Goal: Transaction & Acquisition: Purchase product/service

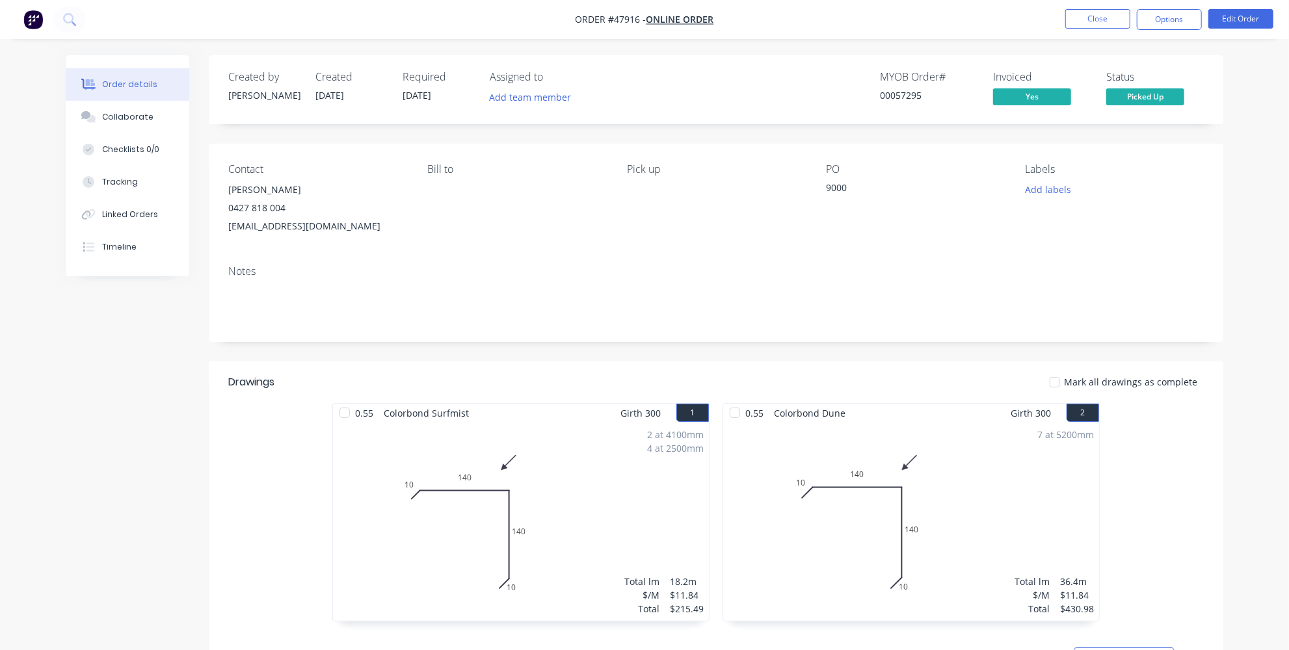
click at [46, 17] on button "button" at bounding box center [33, 19] width 27 height 21
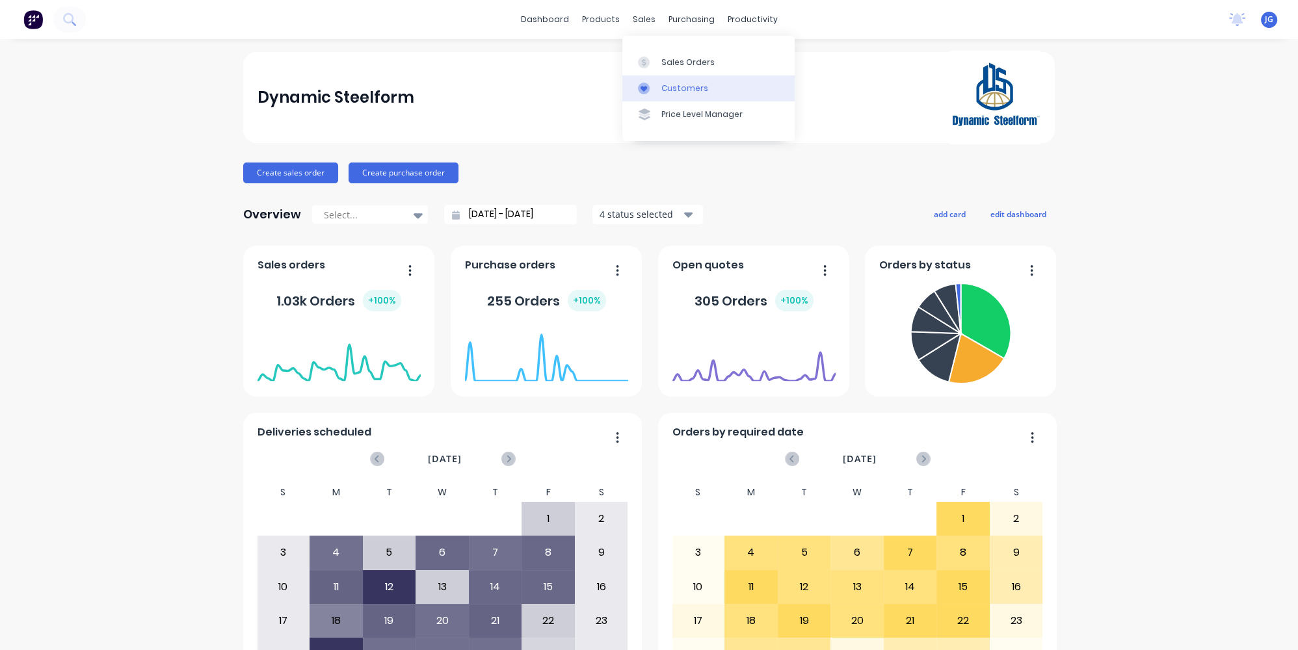
click at [660, 79] on link "Customers" at bounding box center [708, 88] width 172 height 26
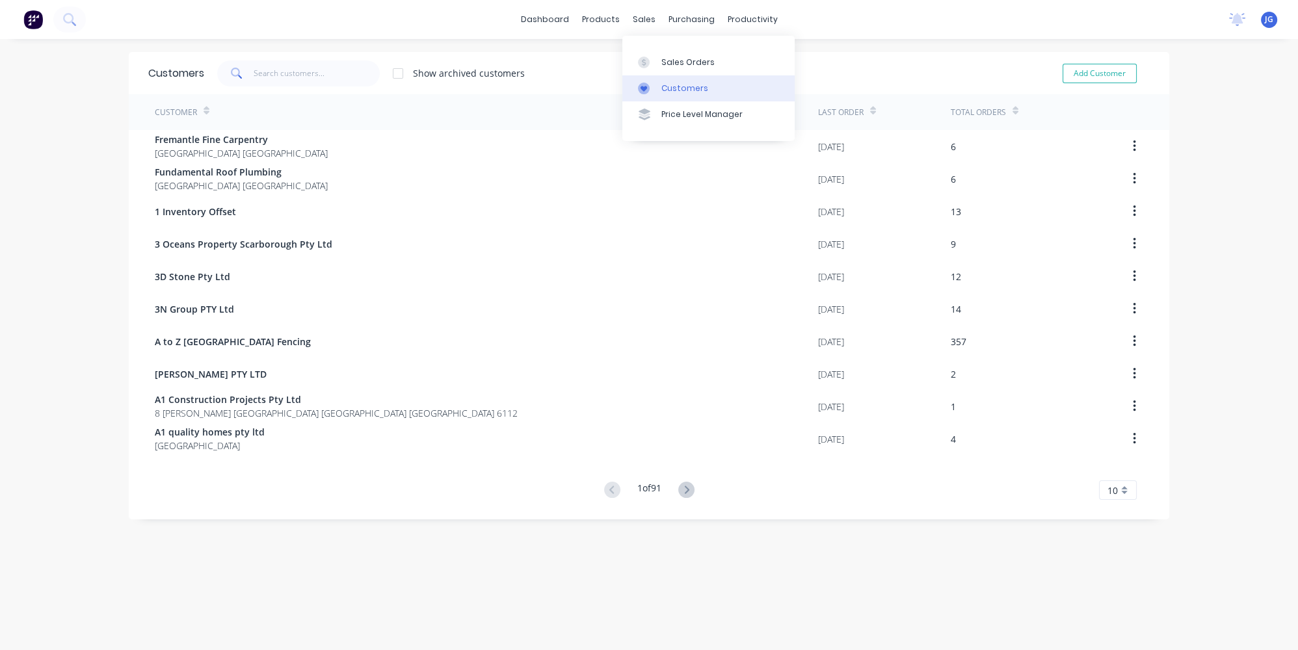
click at [668, 83] on div "Customers" at bounding box center [684, 89] width 47 height 12
click at [345, 68] on input "text" at bounding box center [317, 73] width 127 height 26
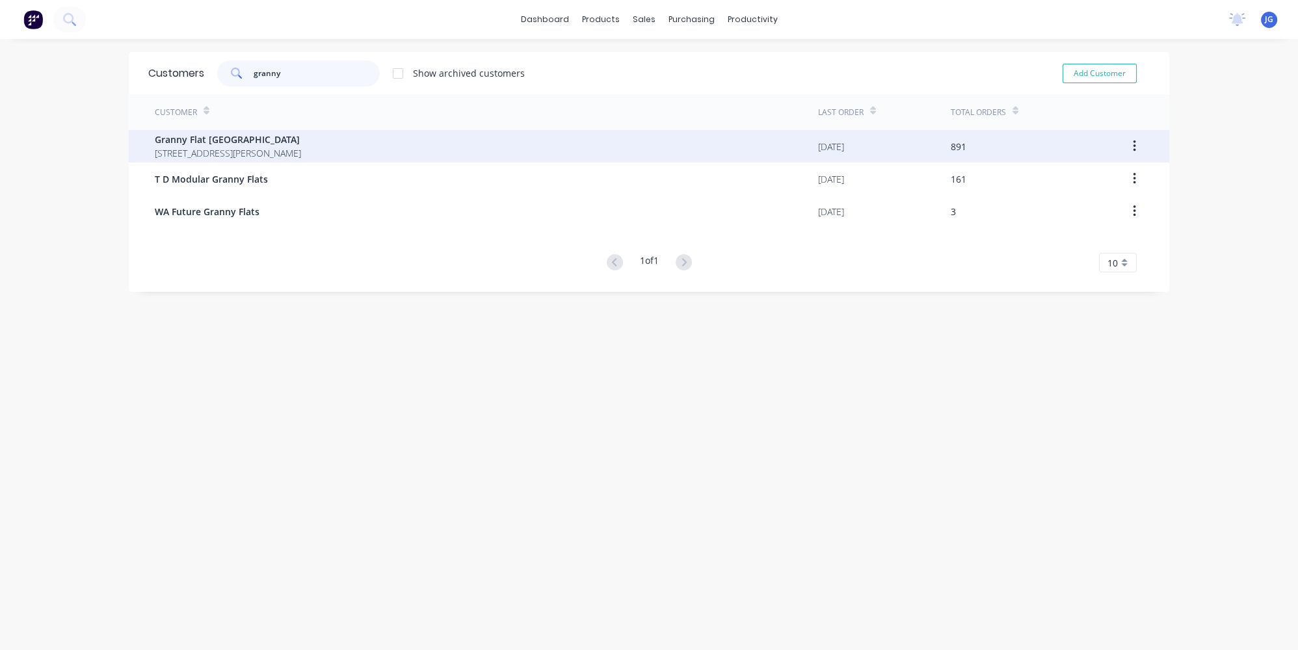
type input "granny"
click at [261, 138] on span "Granny Flat [GEOGRAPHIC_DATA]" at bounding box center [228, 140] width 146 height 14
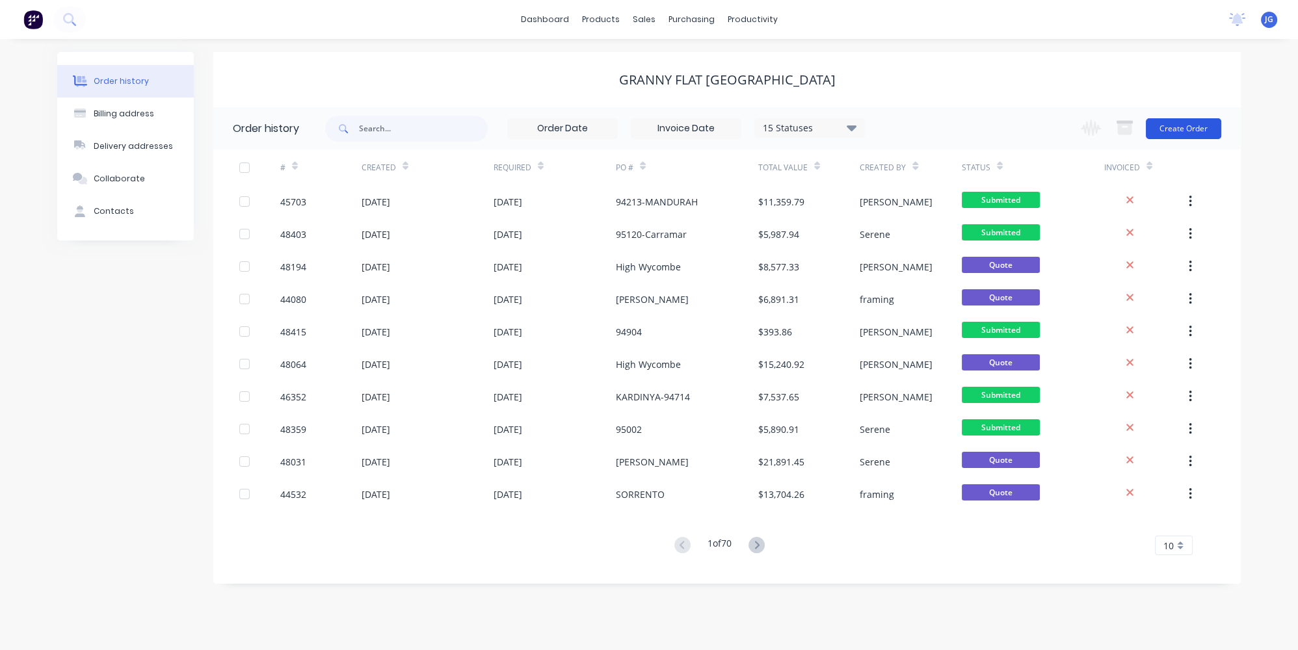
click at [1188, 131] on button "Create Order" at bounding box center [1183, 128] width 75 height 21
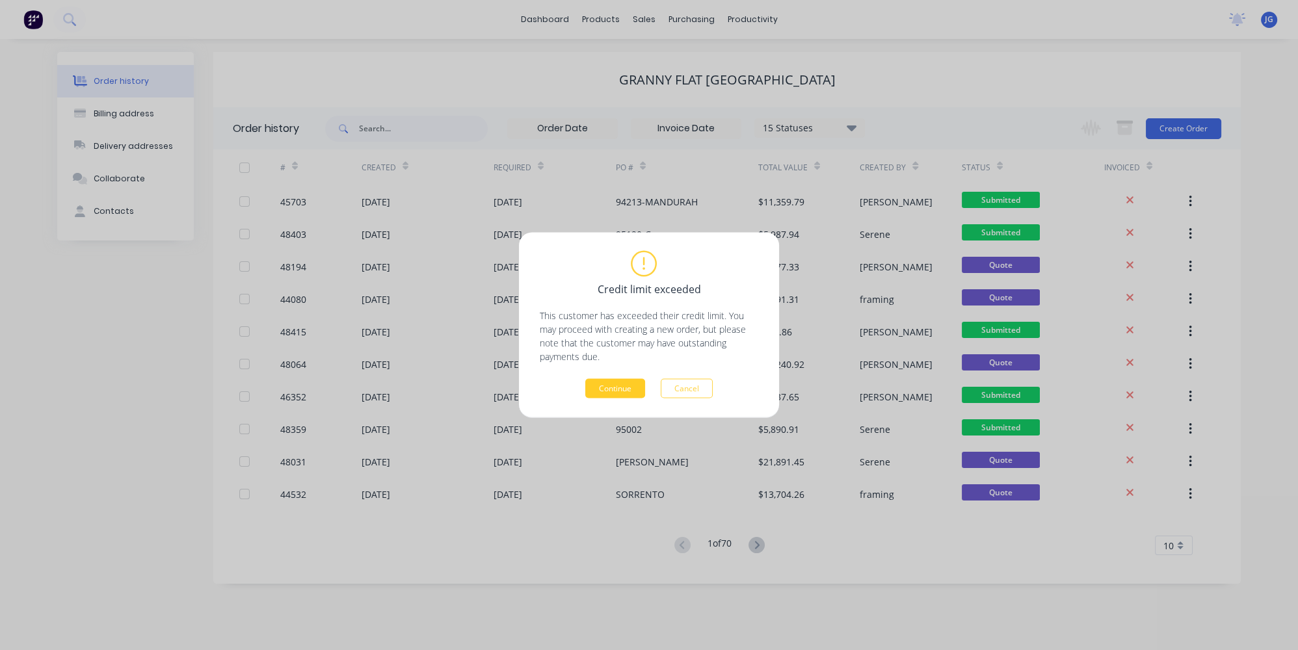
click at [624, 388] on button "Continue" at bounding box center [615, 389] width 60 height 20
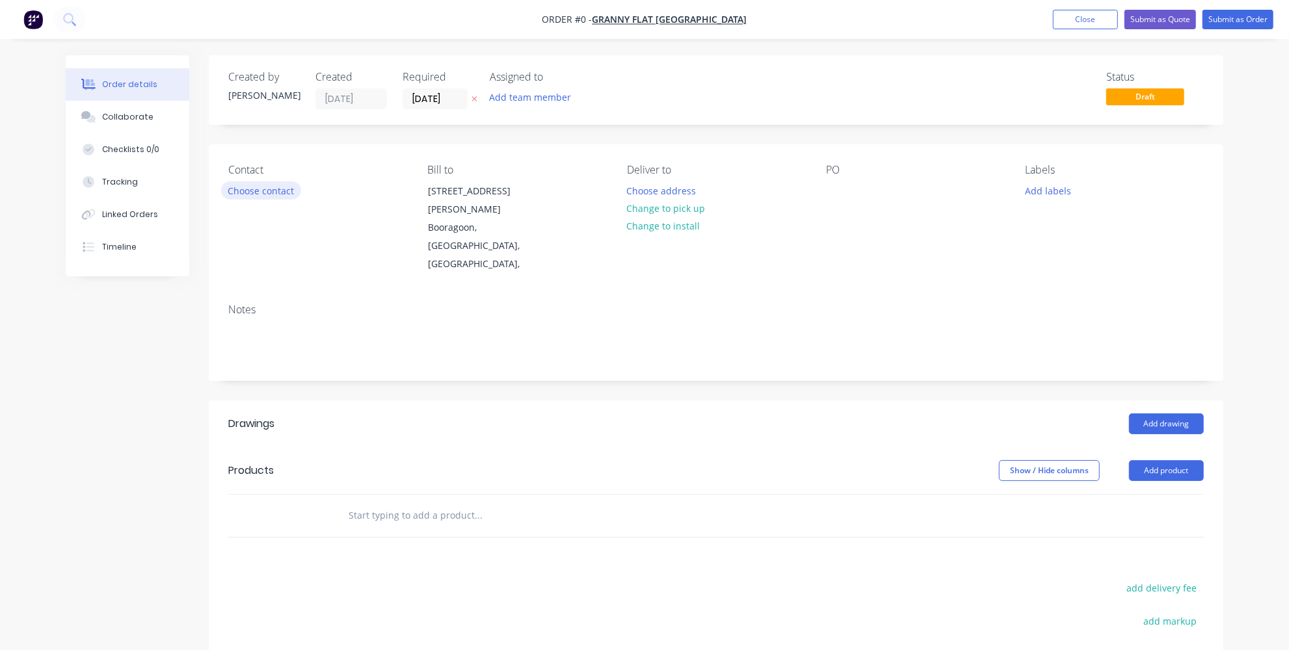
click at [272, 189] on button "Choose contact" at bounding box center [261, 190] width 80 height 18
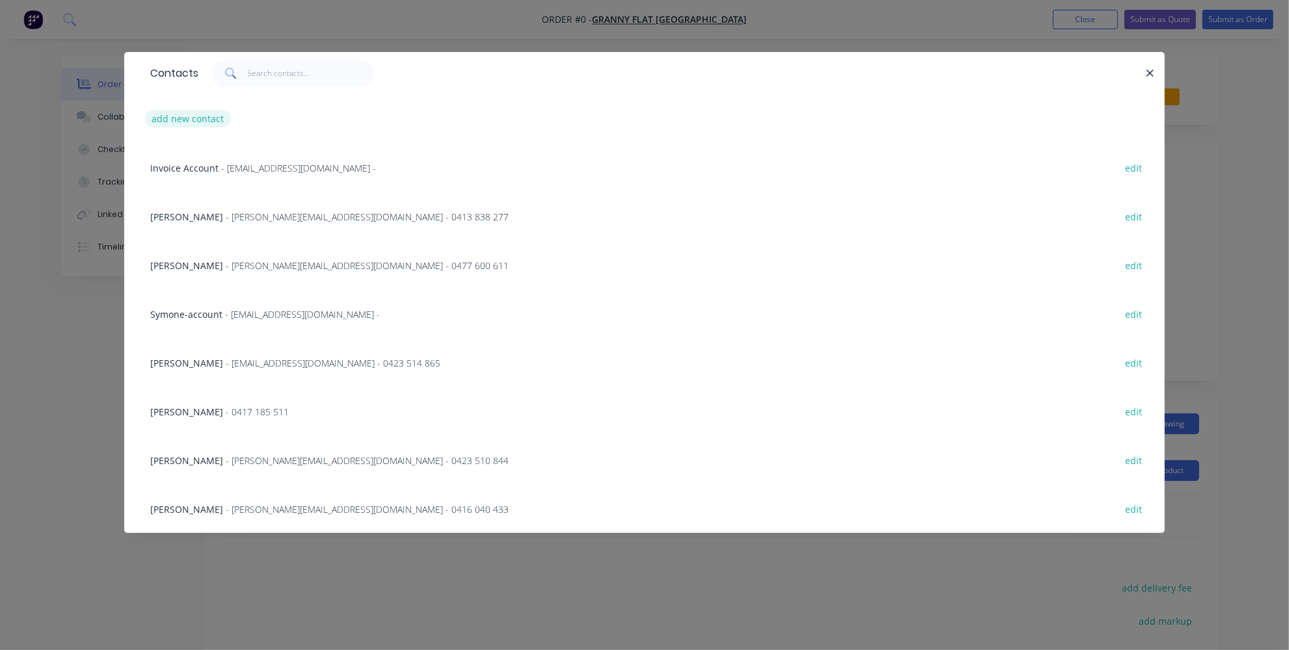
click at [196, 116] on button "add new contact" at bounding box center [188, 119] width 86 height 18
select select "AU"
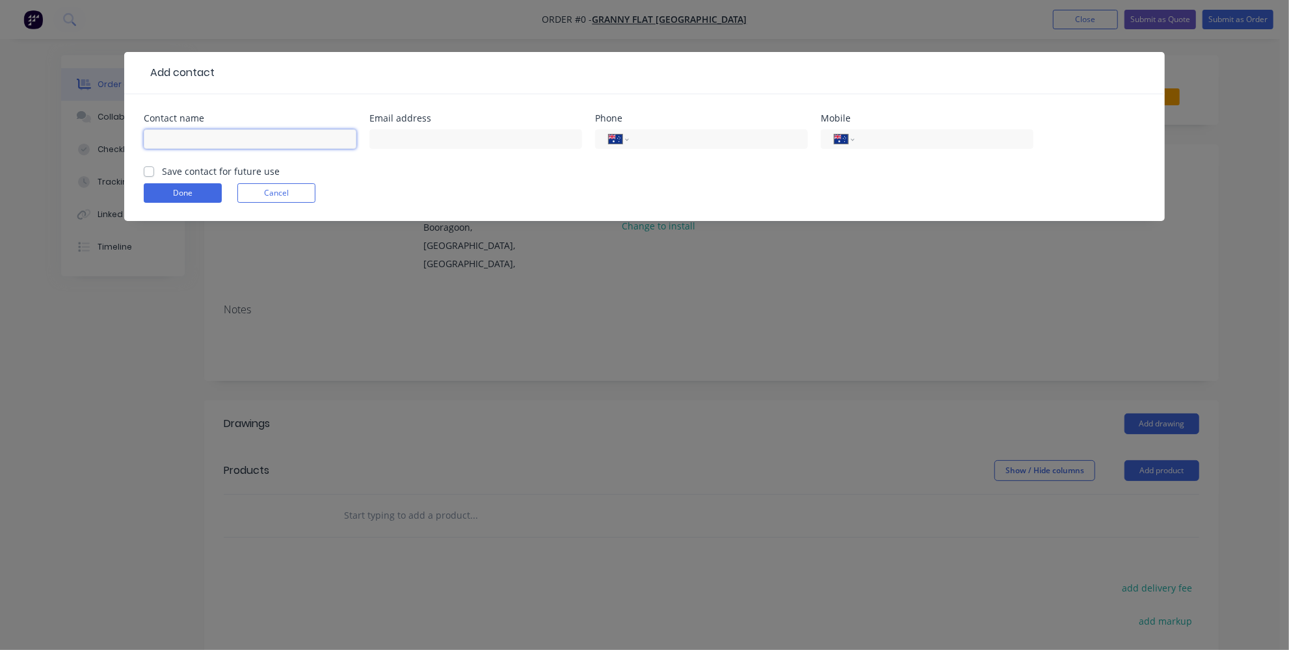
click at [276, 139] on input "text" at bounding box center [250, 139] width 213 height 20
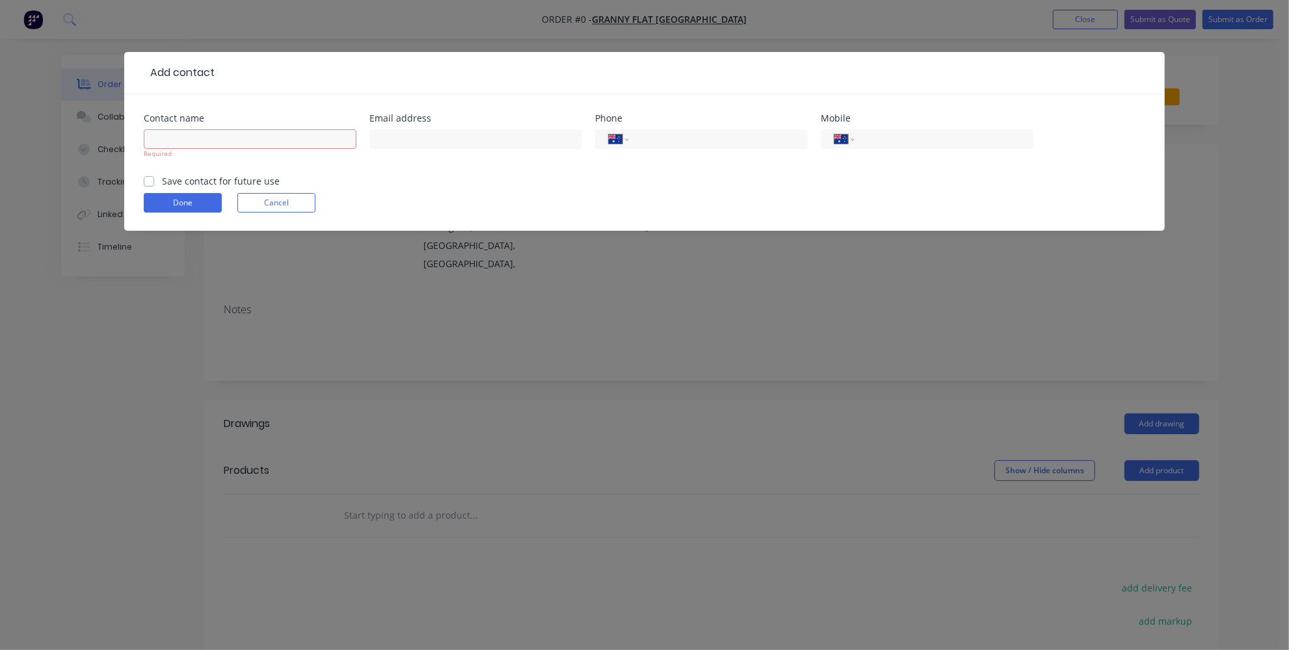
click at [209, 327] on div "Add contact Contact name Required Email address Phone International Afghanistan…" at bounding box center [644, 325] width 1289 height 650
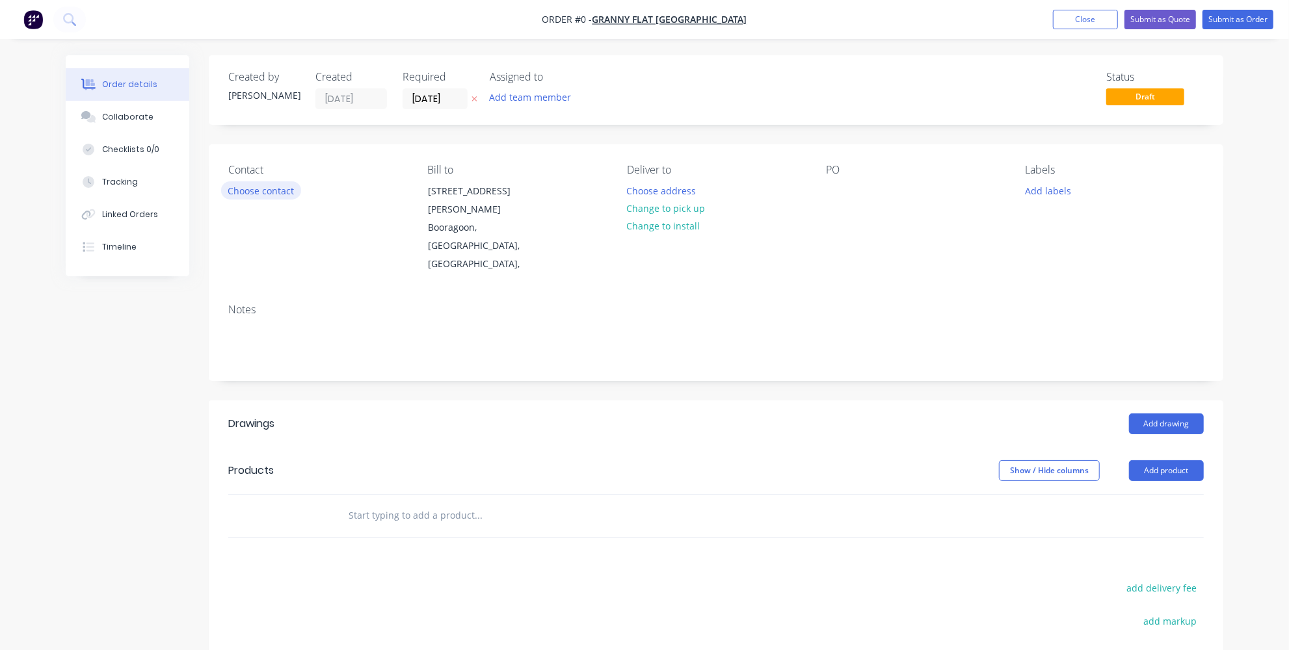
click at [263, 193] on button "Choose contact" at bounding box center [261, 190] width 80 height 18
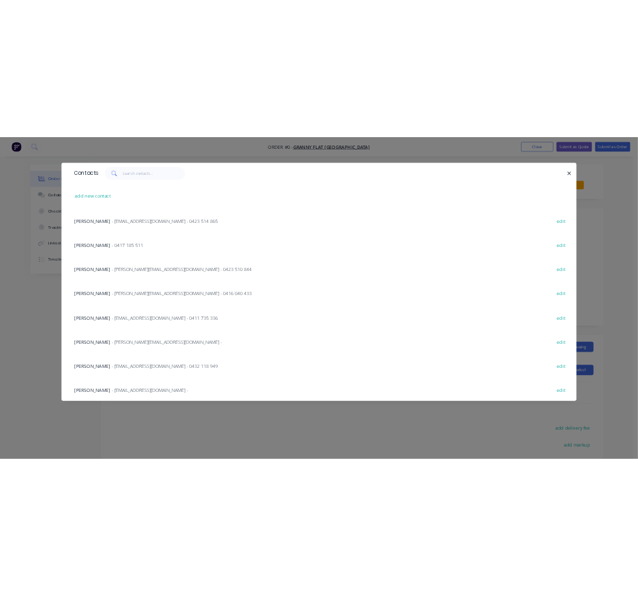
scroll to position [244, 0]
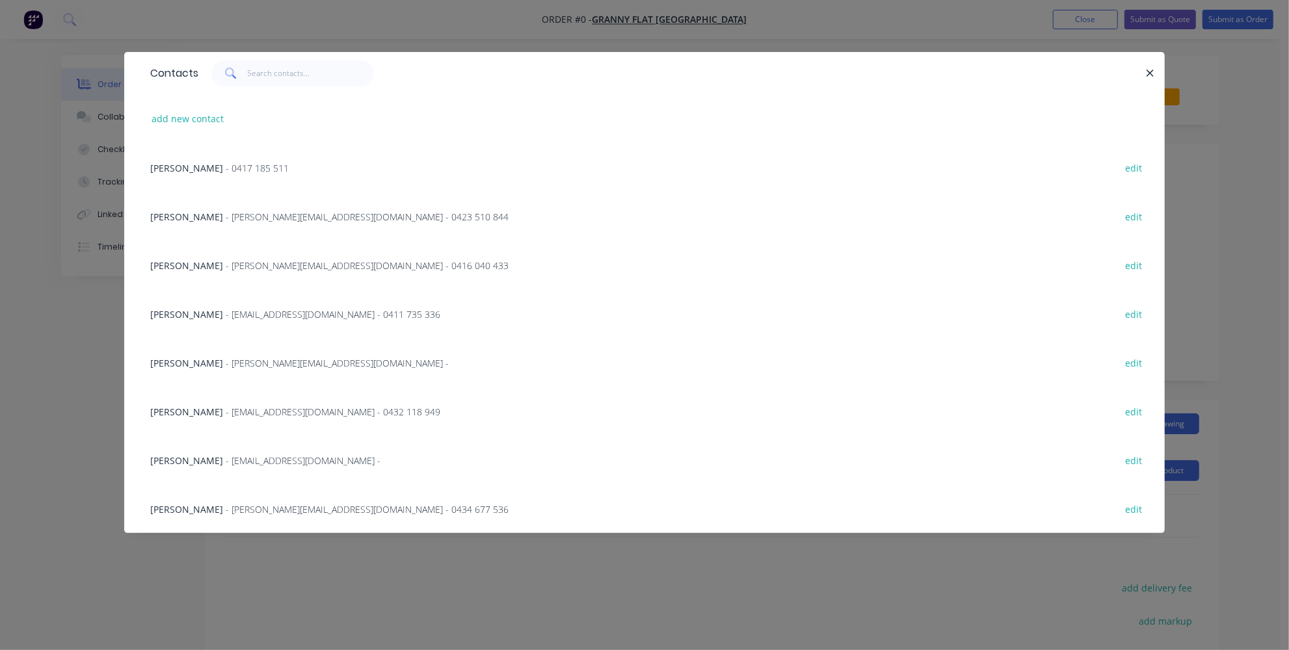
click at [227, 416] on span "- kiran@grannyflatswa.com - 0432 118 949" at bounding box center [333, 412] width 215 height 12
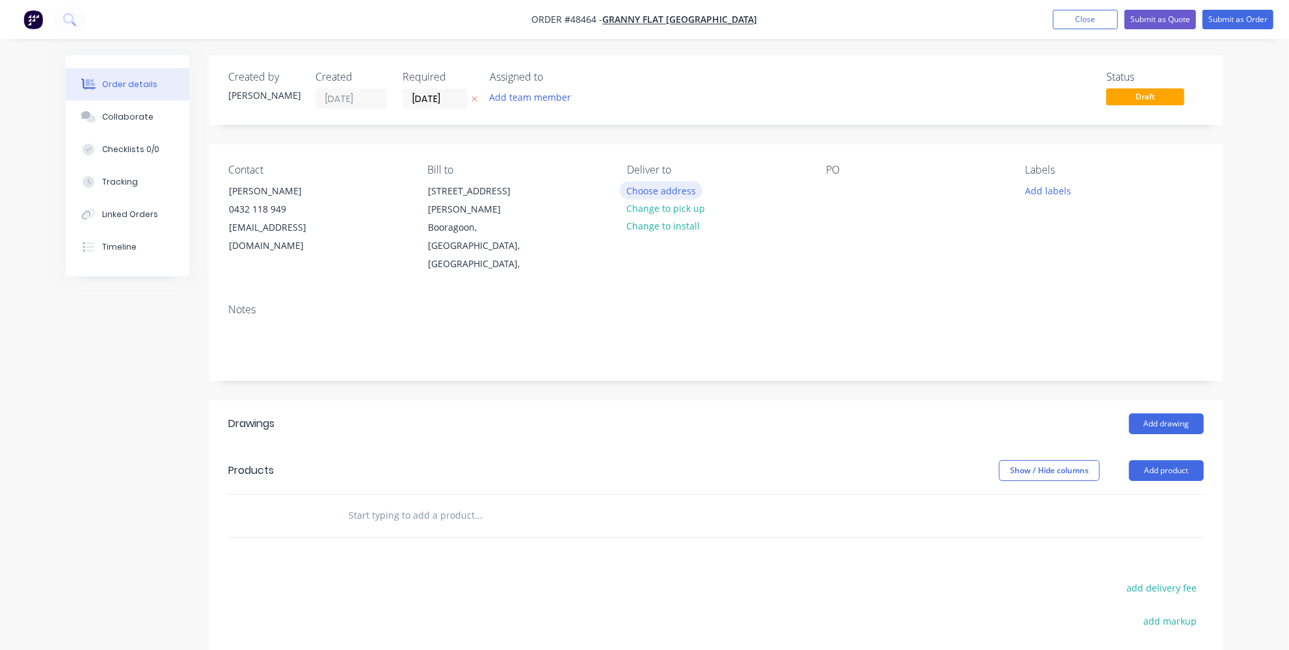
click at [630, 187] on button "Choose address" at bounding box center [661, 190] width 83 height 18
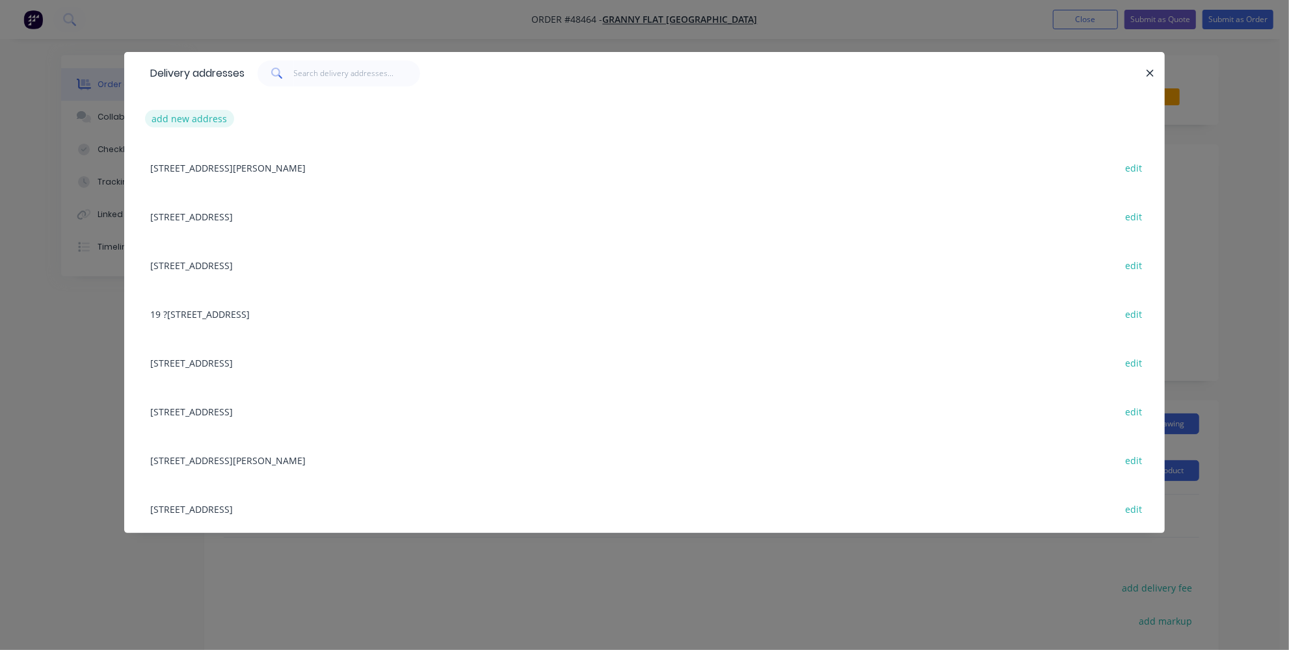
click at [181, 120] on button "add new address" at bounding box center [189, 119] width 89 height 18
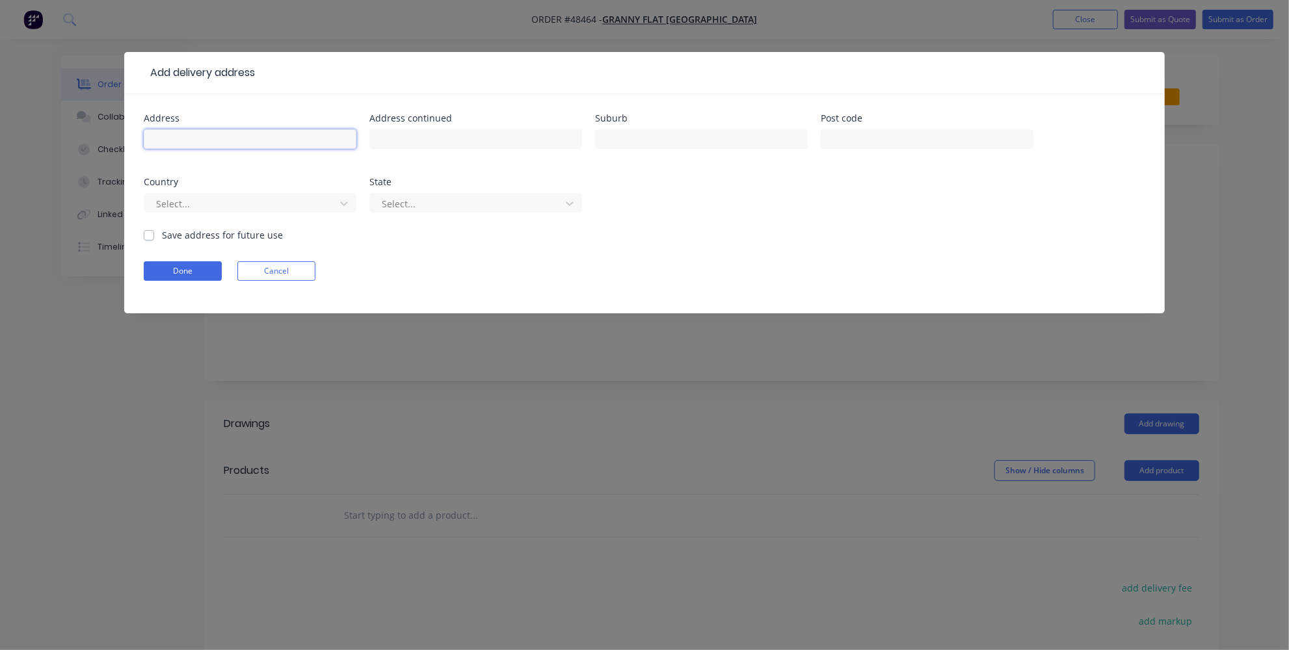
click at [194, 136] on input "text" at bounding box center [250, 139] width 213 height 20
click at [257, 141] on input "34 (Lot 43) south yunderup Road" at bounding box center [250, 139] width 213 height 20
drag, startPoint x: 230, startPoint y: 140, endPoint x: 206, endPoint y: 176, distance: 43.7
click at [203, 185] on div "Country" at bounding box center [250, 182] width 213 height 9
click at [229, 139] on input "34 (Lot 43) south yunderup Road" at bounding box center [250, 139] width 213 height 20
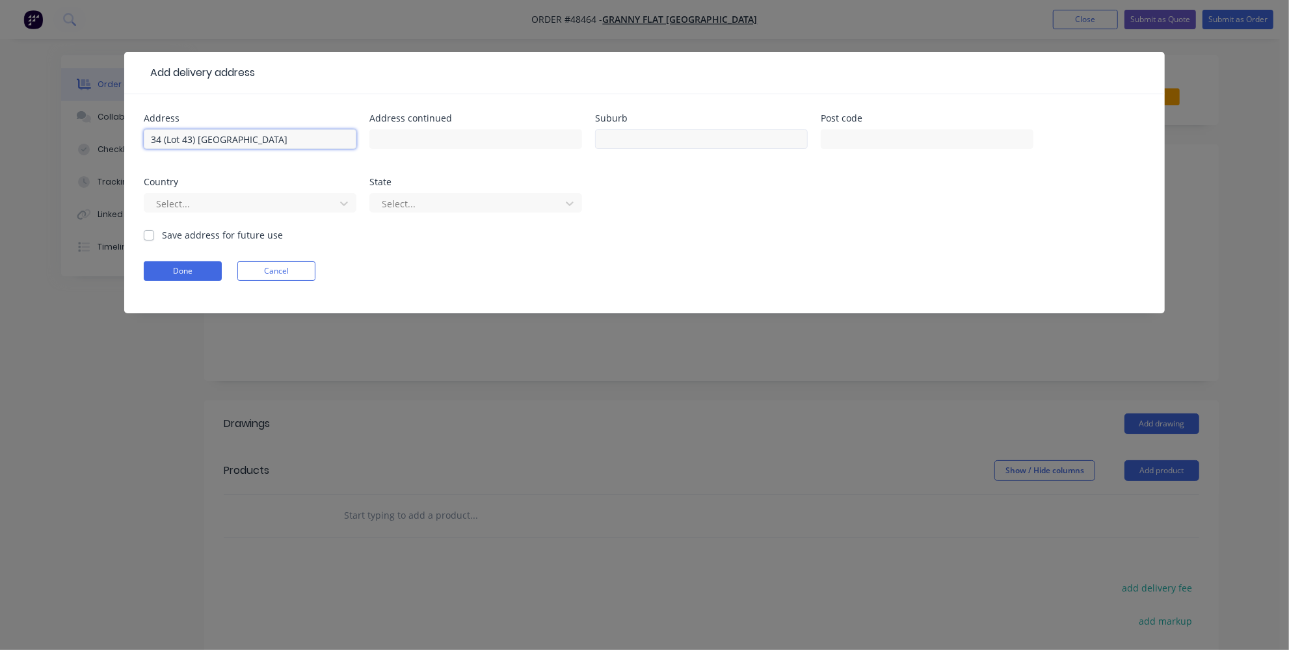
type input "34 (Lot 43) [GEOGRAPHIC_DATA]"
click at [744, 131] on input "text" at bounding box center [701, 139] width 213 height 20
type input "south Yunderup"
click at [929, 135] on input "text" at bounding box center [927, 139] width 213 height 20
type input "6208"
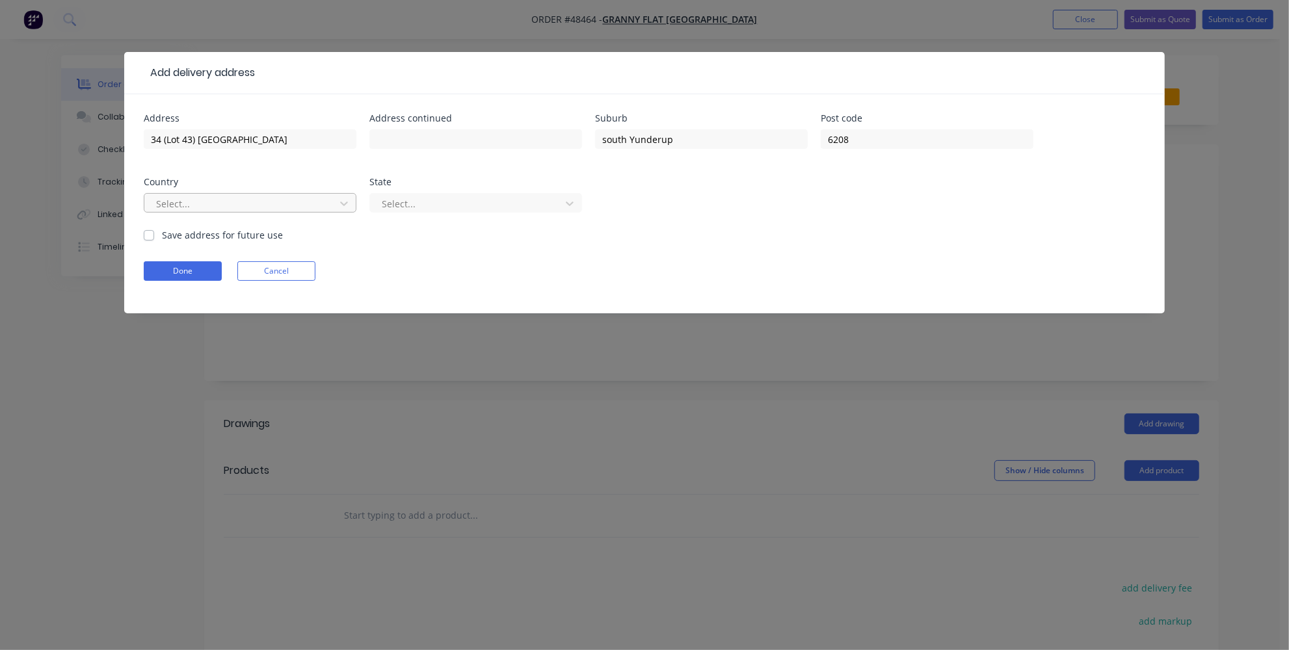
click at [295, 200] on div at bounding box center [242, 204] width 174 height 16
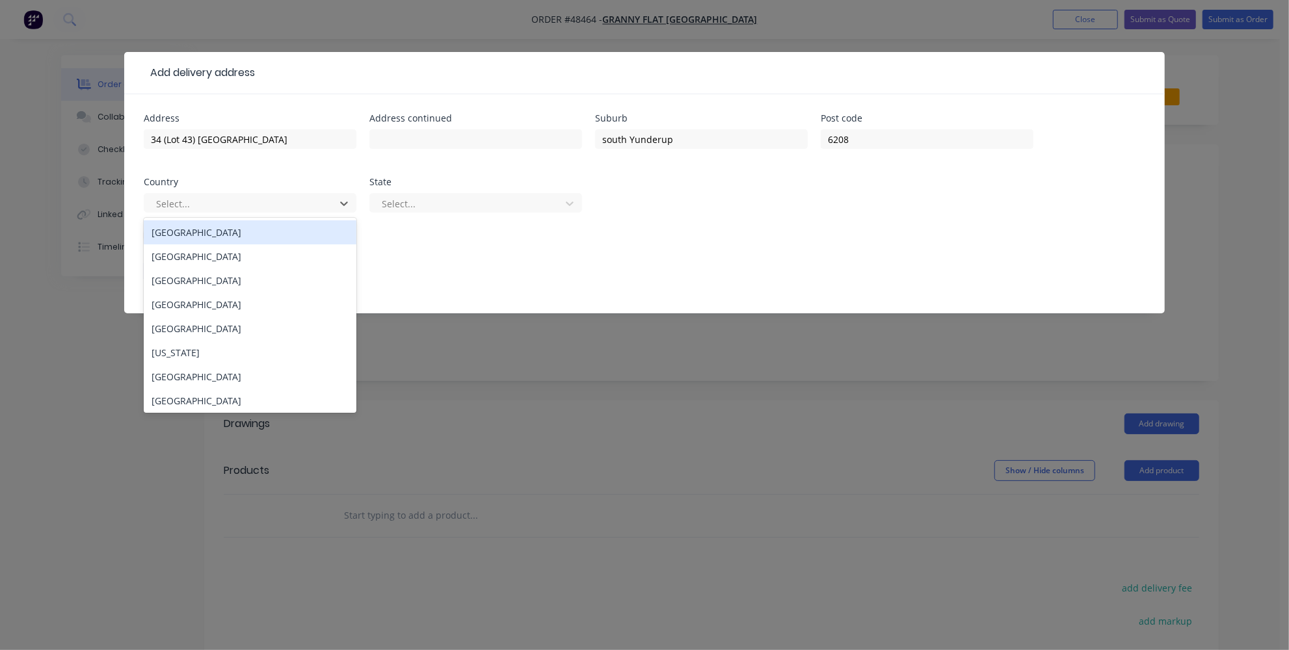
click at [232, 243] on div "Australia" at bounding box center [250, 232] width 213 height 24
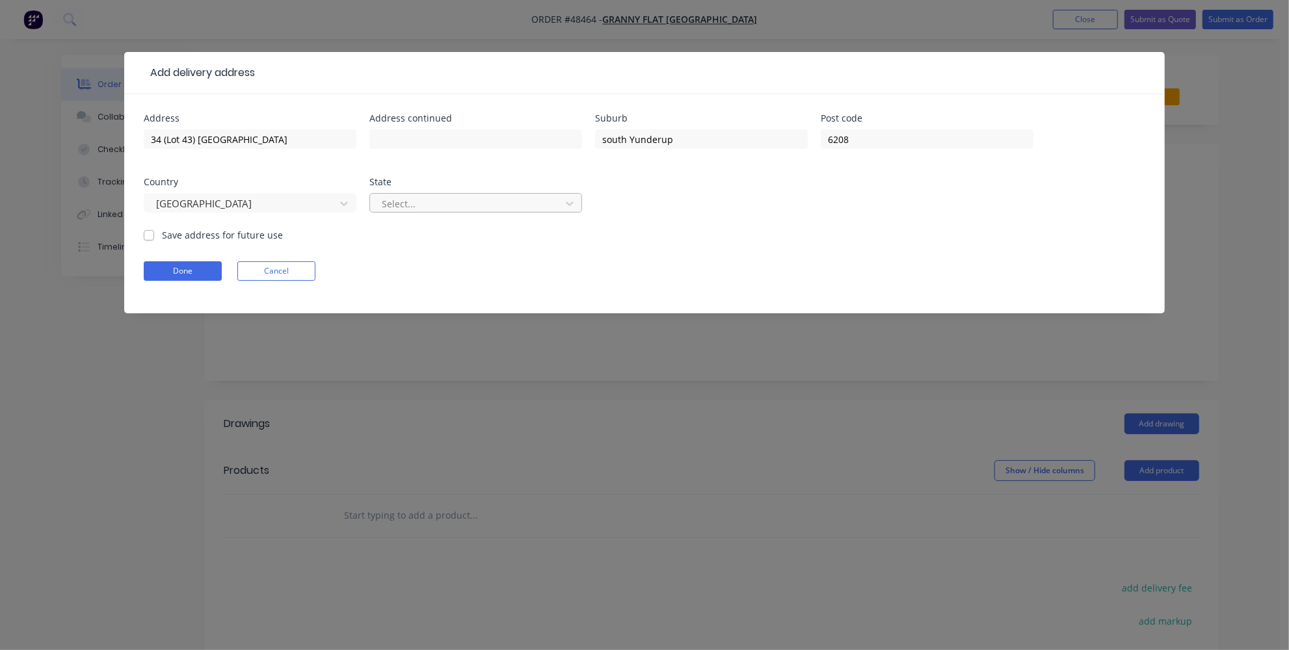
click at [449, 210] on div at bounding box center [467, 204] width 174 height 16
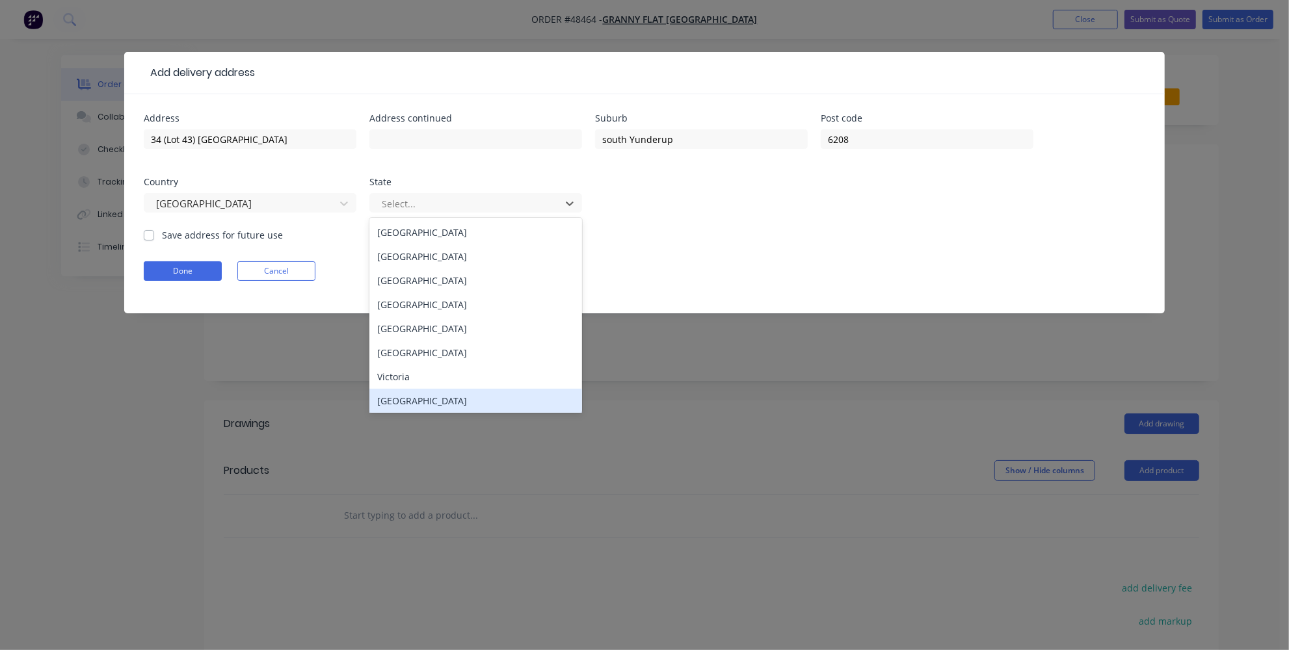
click at [438, 403] on div "Western Australia" at bounding box center [475, 401] width 213 height 24
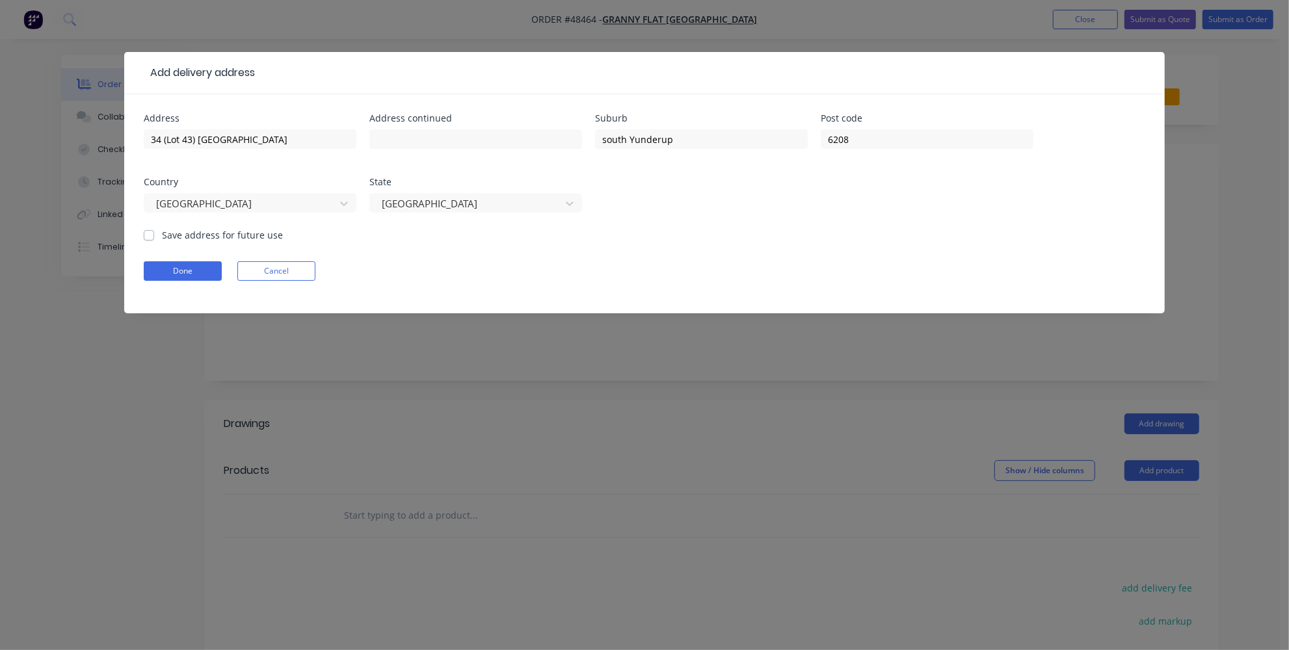
click at [456, 267] on div "Done Cancel" at bounding box center [645, 271] width 1002 height 20
drag, startPoint x: 185, startPoint y: 269, endPoint x: 188, endPoint y: 263, distance: 7.0
click at [185, 269] on button "Done" at bounding box center [183, 271] width 78 height 20
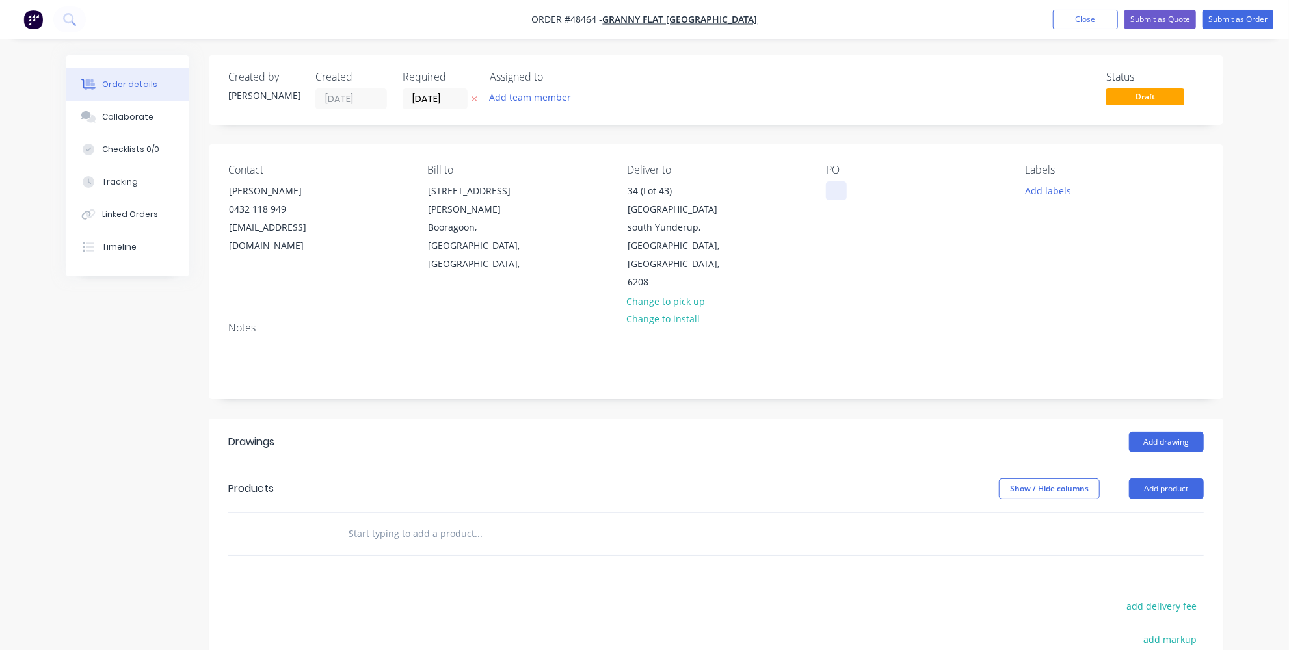
click at [844, 189] on div at bounding box center [836, 190] width 21 height 19
click at [905, 190] on div "South Yunderup" at bounding box center [872, 190] width 92 height 19
click at [900, 192] on div "South Yunderup" at bounding box center [872, 190] width 92 height 19
drag, startPoint x: 898, startPoint y: 194, endPoint x: 674, endPoint y: 366, distance: 282.5
click at [674, 366] on div "Created by Jessica Created 25/08/25 Required 25/08/25 Assigned to Add team memb…" at bounding box center [716, 447] width 1015 height 784
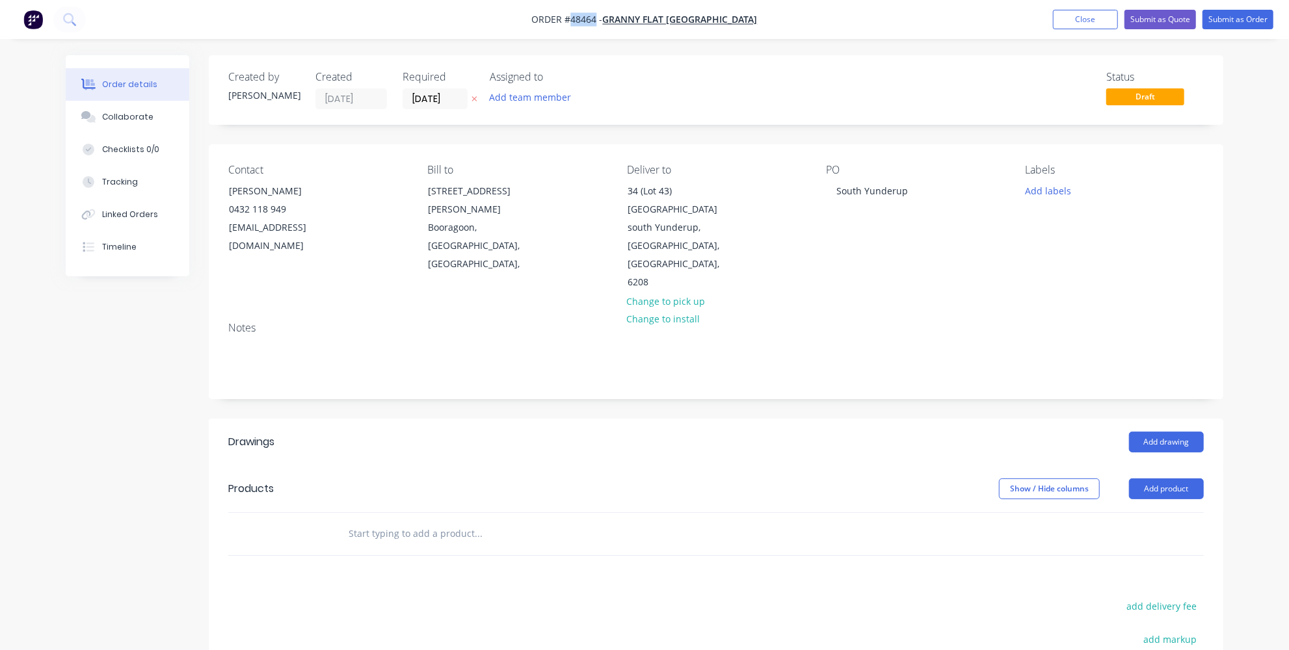
drag, startPoint x: 633, startPoint y: 21, endPoint x: 609, endPoint y: 18, distance: 23.6
click at [603, 18] on span "Order #48464 -" at bounding box center [567, 20] width 71 height 12
copy span "48464"
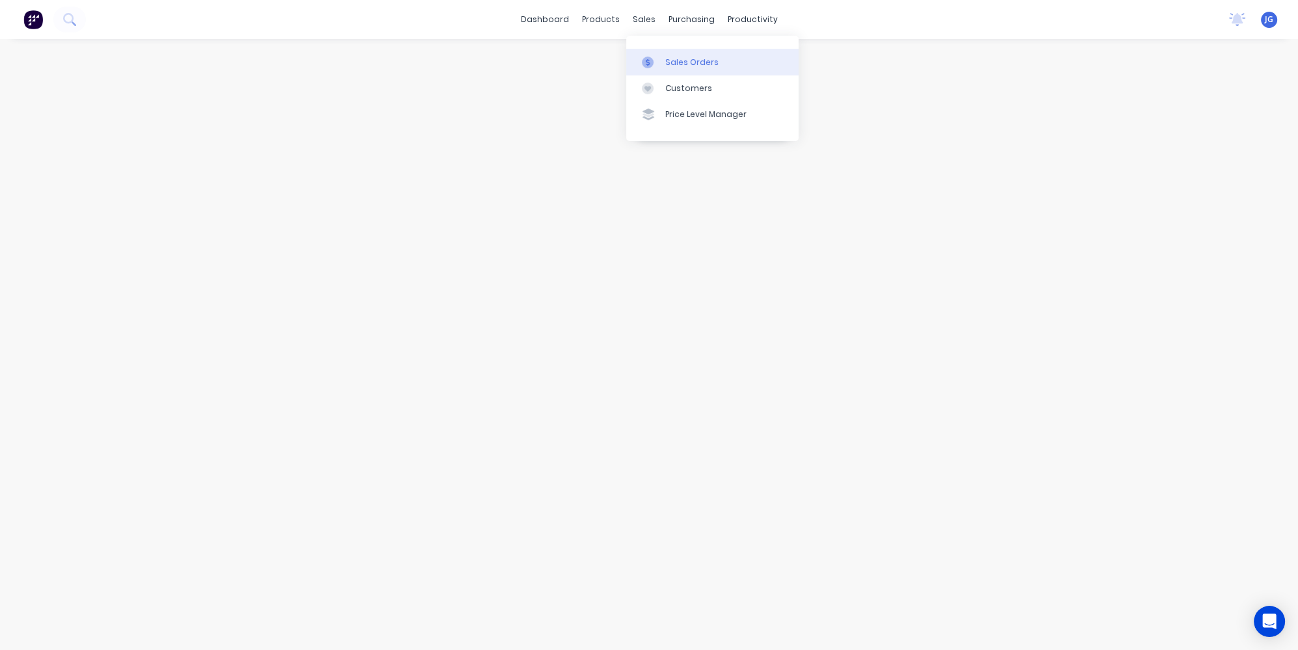
click at [670, 66] on div "Sales Orders" at bounding box center [691, 63] width 53 height 12
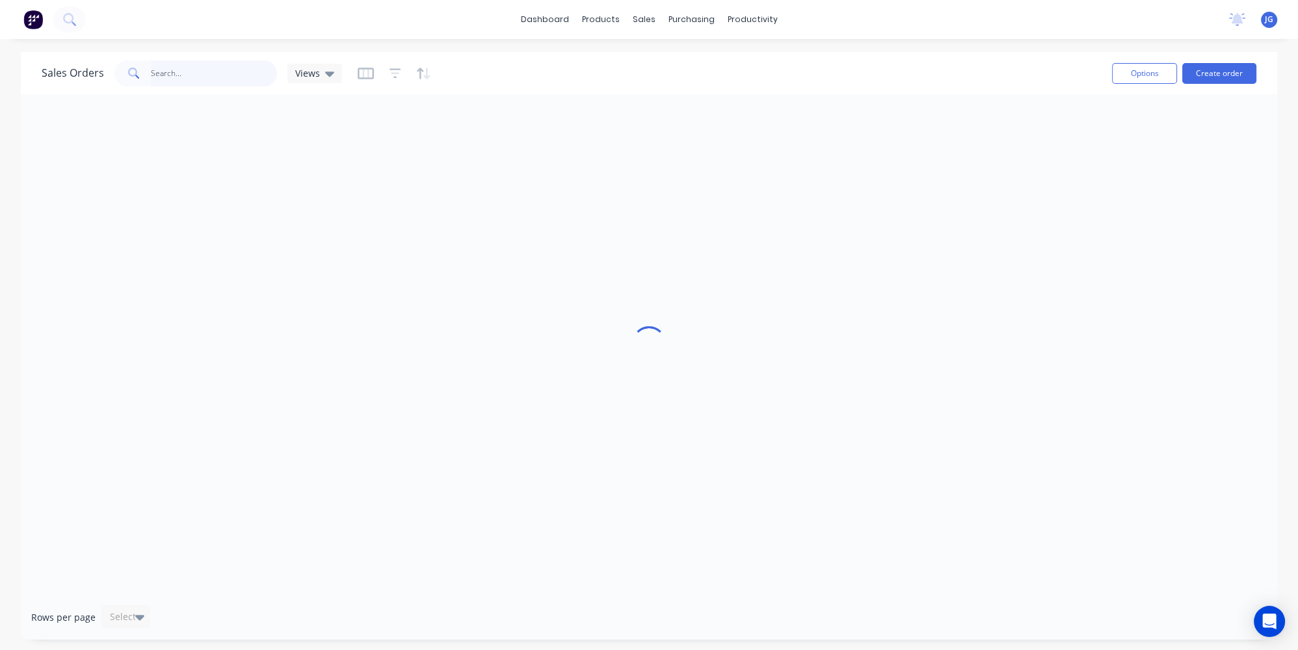
click at [217, 79] on input "text" at bounding box center [214, 73] width 127 height 26
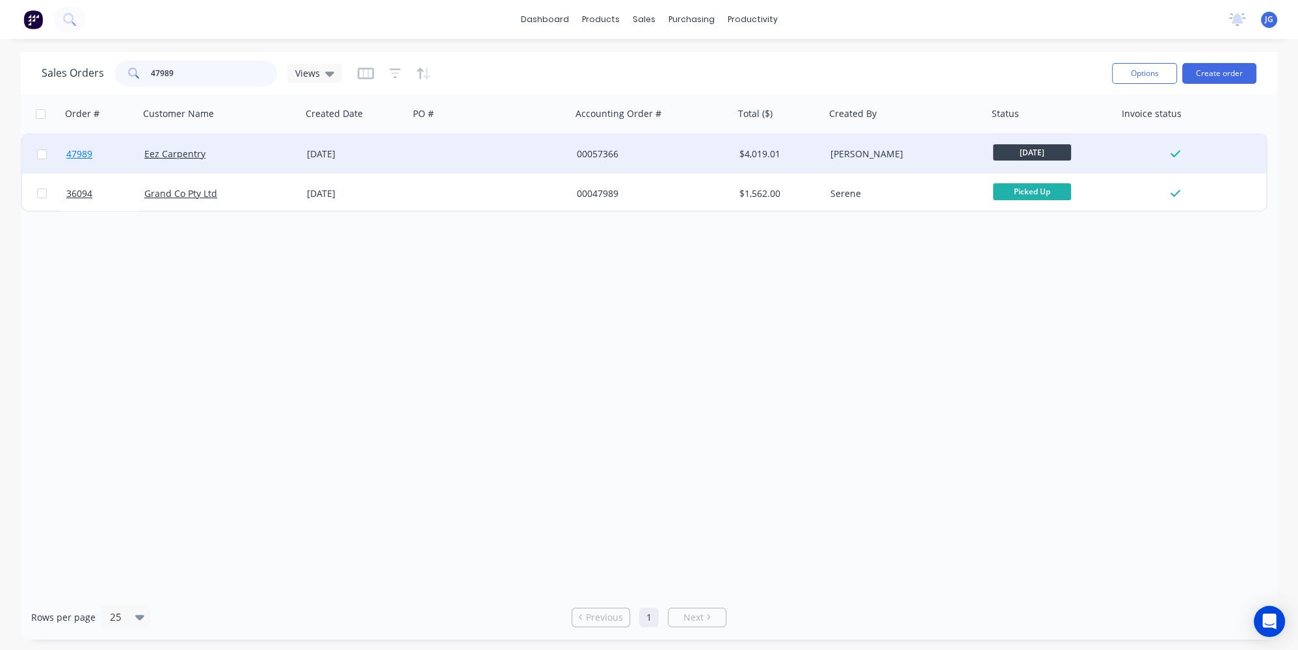
type input "47989"
click at [111, 155] on link "47989" at bounding box center [105, 154] width 78 height 39
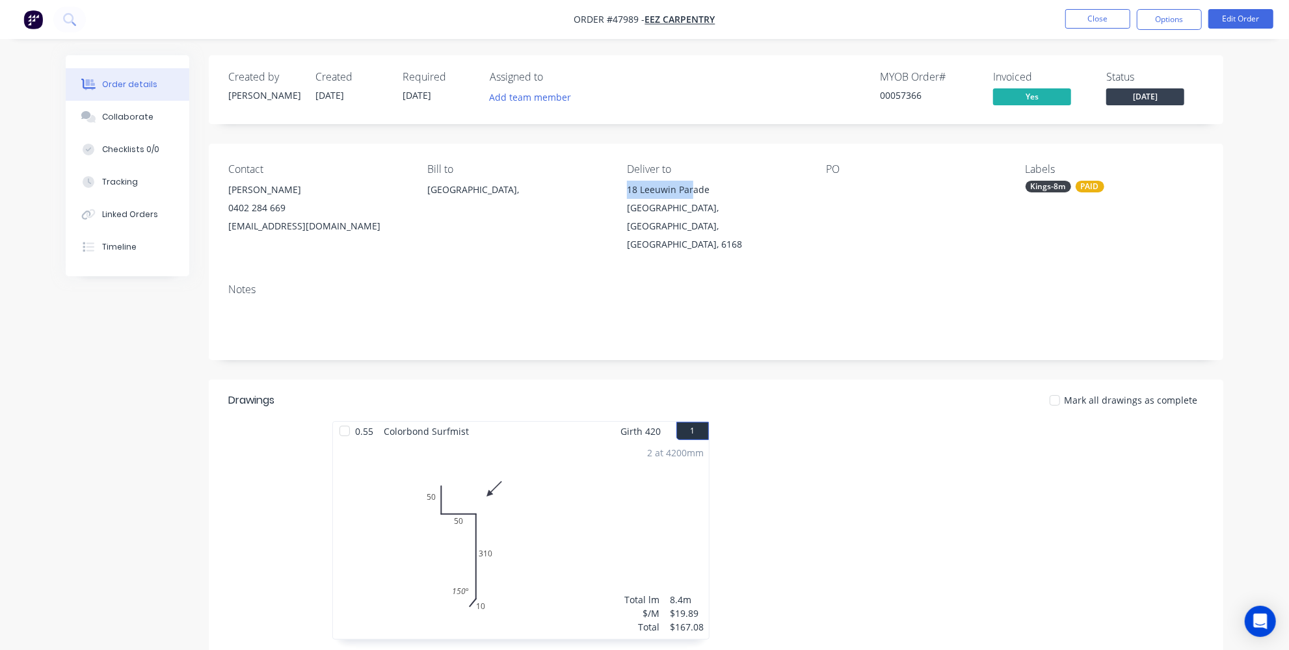
drag, startPoint x: 632, startPoint y: 185, endPoint x: 691, endPoint y: 194, distance: 60.6
click at [691, 194] on div "Contact Ethan 0402 284 669 ethan.whalley1953@live.com.au Bill to Australia, Del…" at bounding box center [716, 208] width 1015 height 129
click at [779, 226] on div "Rockingham, Western Australia, Australia, 6168" at bounding box center [716, 226] width 178 height 55
click at [1112, 13] on button "Close" at bounding box center [1097, 19] width 65 height 20
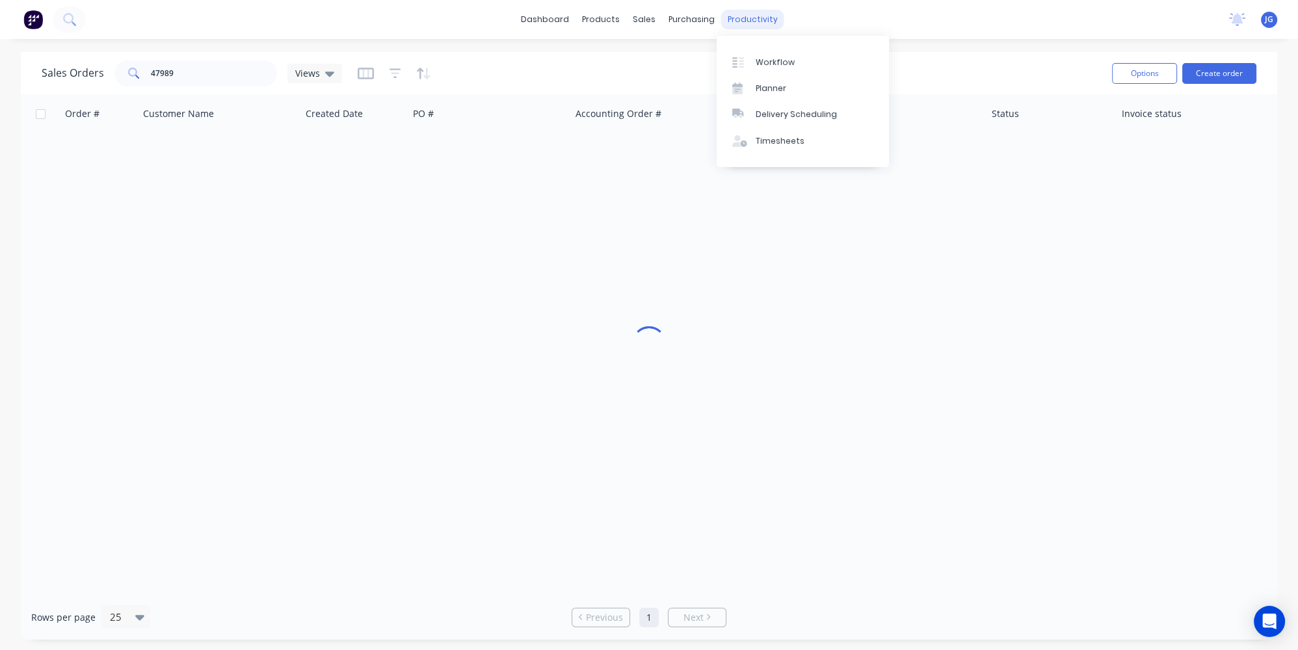
drag, startPoint x: 745, startPoint y: 21, endPoint x: 753, endPoint y: 21, distance: 7.8
click at [752, 21] on div "productivity" at bounding box center [752, 20] width 63 height 20
click at [801, 112] on div "Delivery Scheduling" at bounding box center [796, 115] width 81 height 12
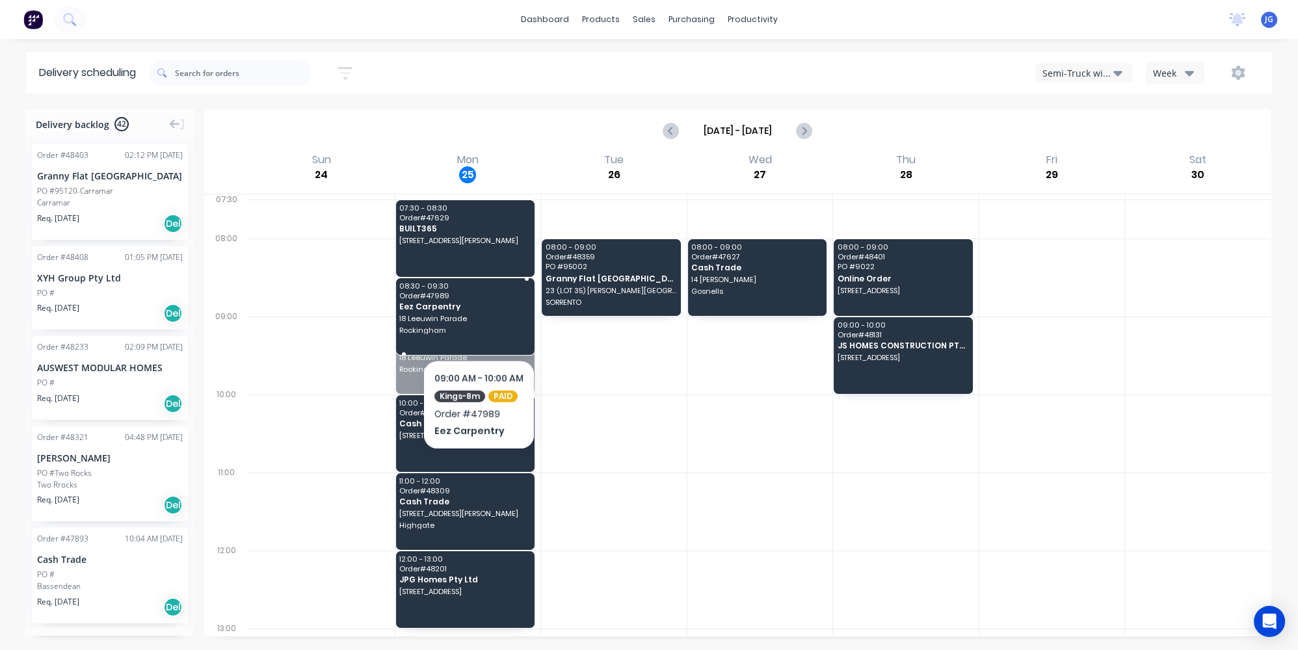
drag, startPoint x: 479, startPoint y: 348, endPoint x: 479, endPoint y: 302, distance: 46.2
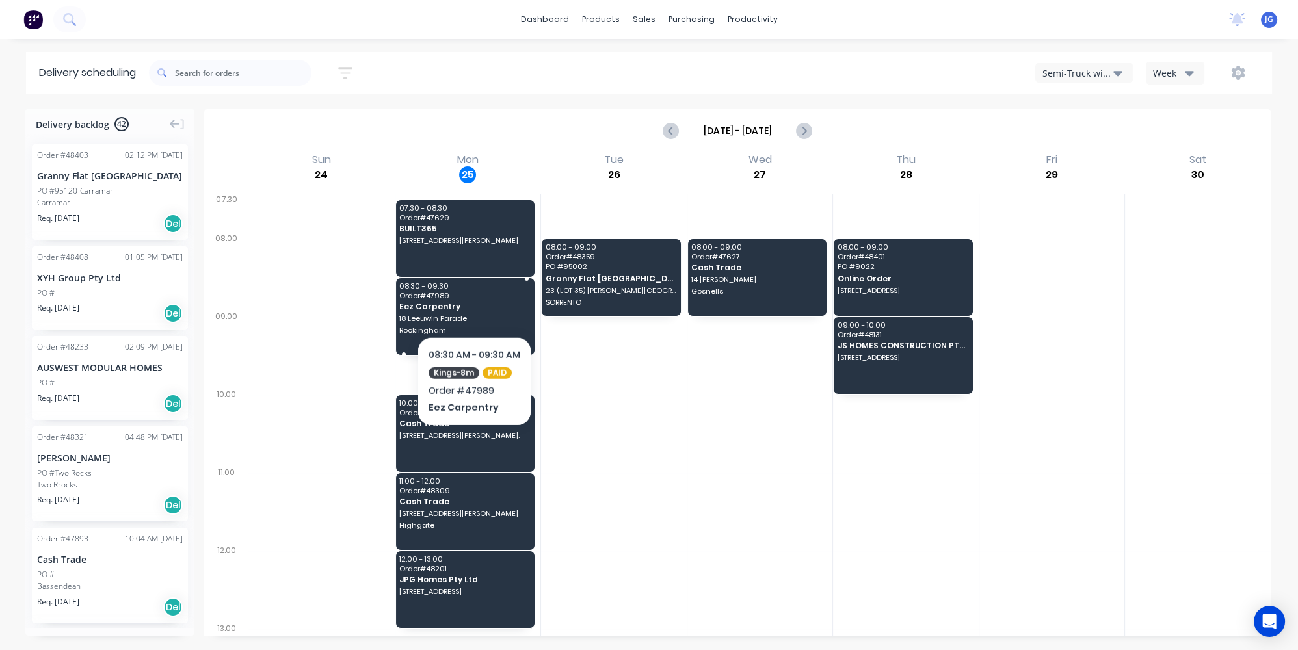
click at [474, 302] on span "Eez Carpentry" at bounding box center [464, 306] width 130 height 8
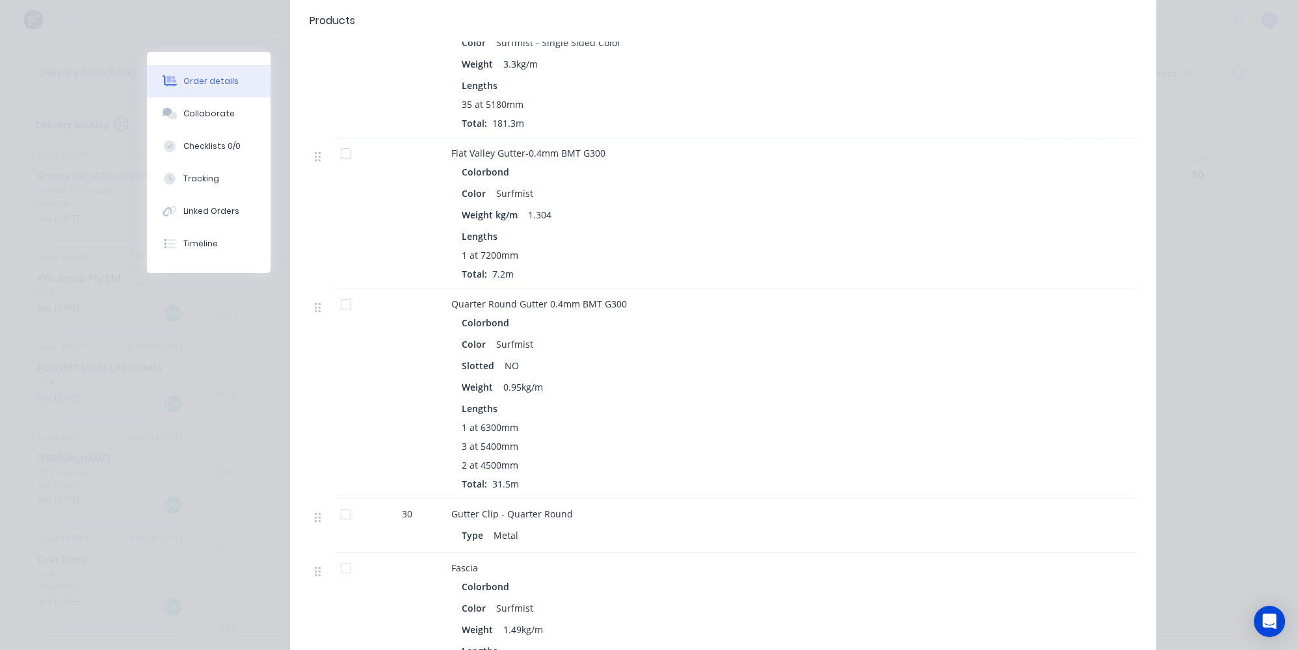
scroll to position [678, 0]
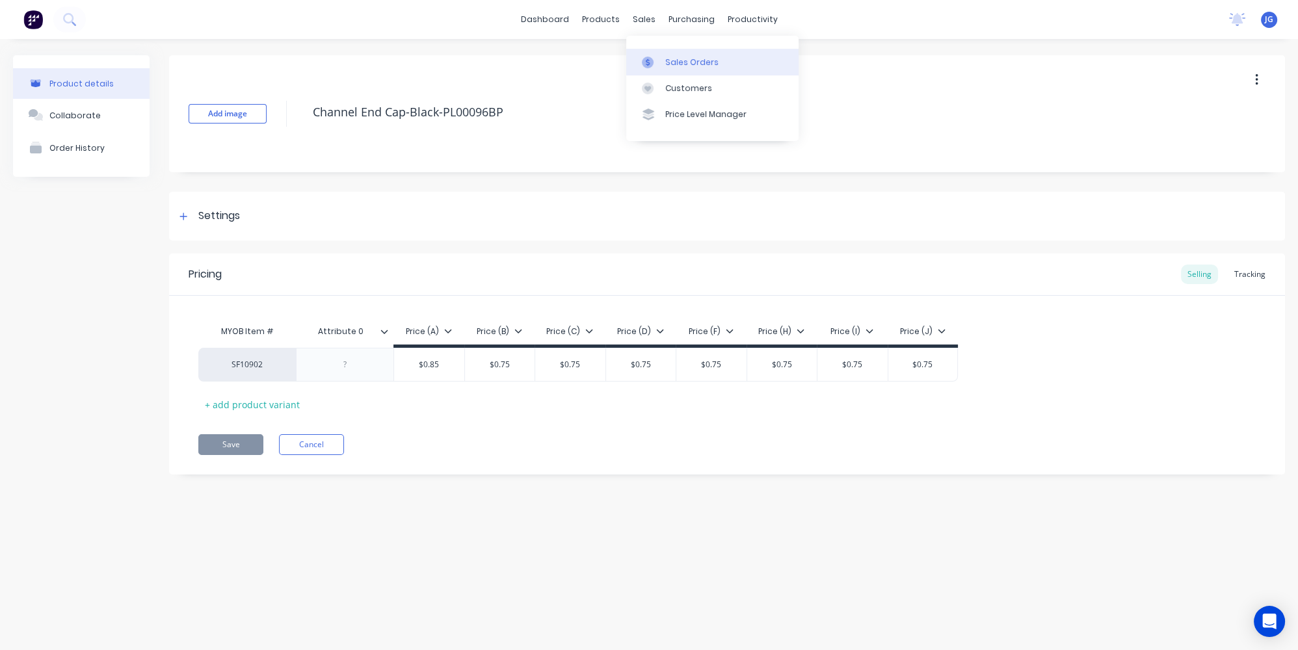
click at [651, 57] on icon at bounding box center [648, 63] width 12 height 12
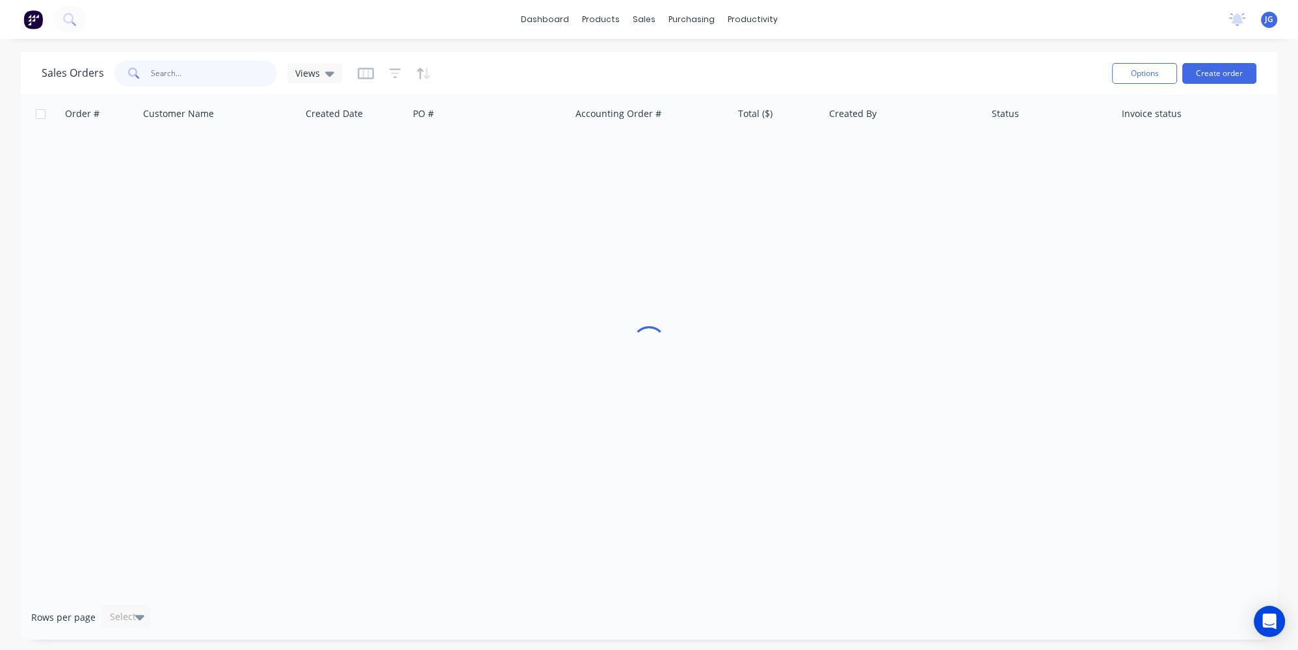
click at [248, 72] on input "text" at bounding box center [214, 73] width 127 height 26
type input "s"
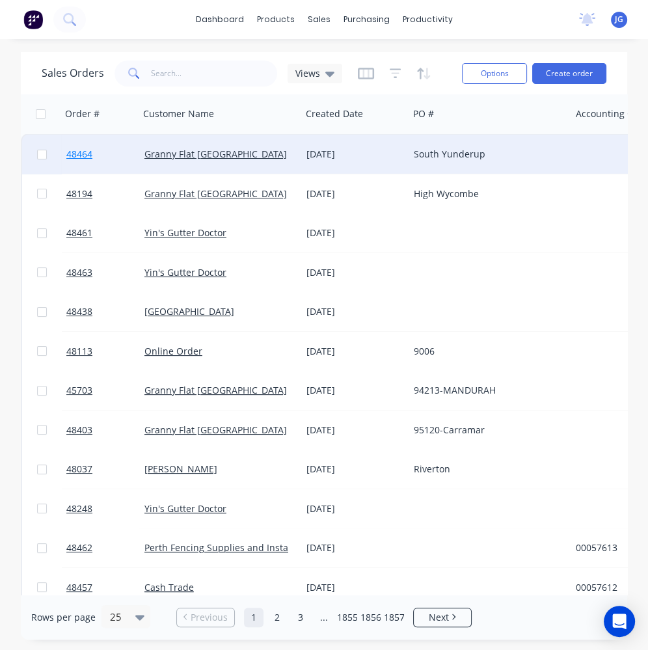
click at [121, 155] on link "48464" at bounding box center [105, 154] width 78 height 39
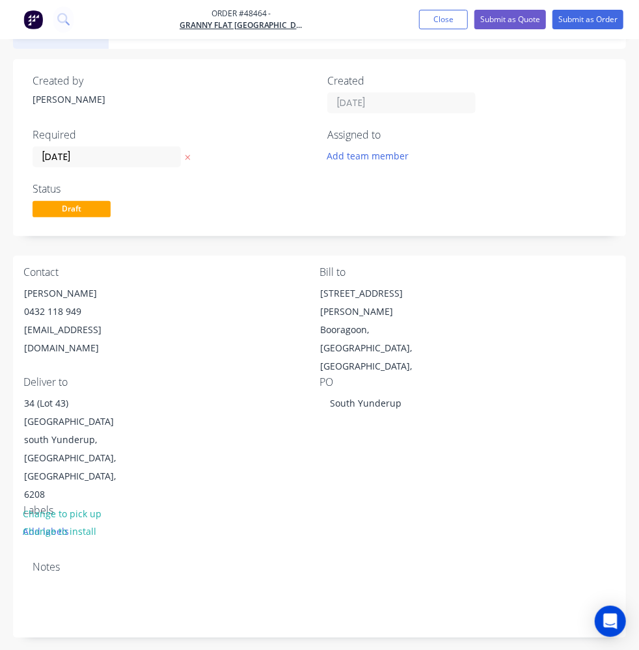
scroll to position [59, 0]
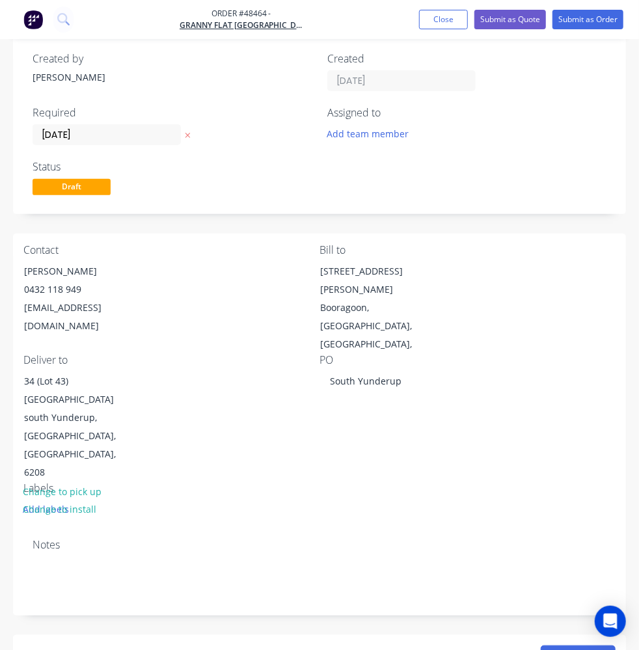
drag, startPoint x: 553, startPoint y: 429, endPoint x: 514, endPoint y: 446, distance: 42.2
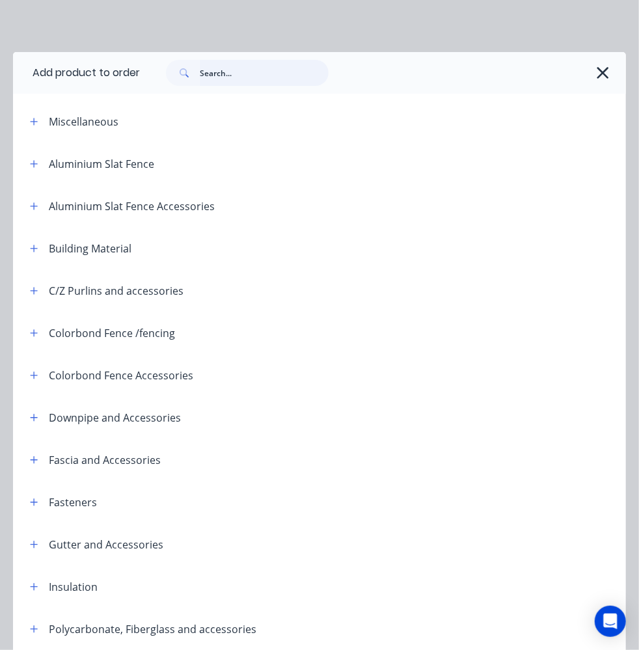
click at [267, 71] on input "text" at bounding box center [264, 73] width 129 height 26
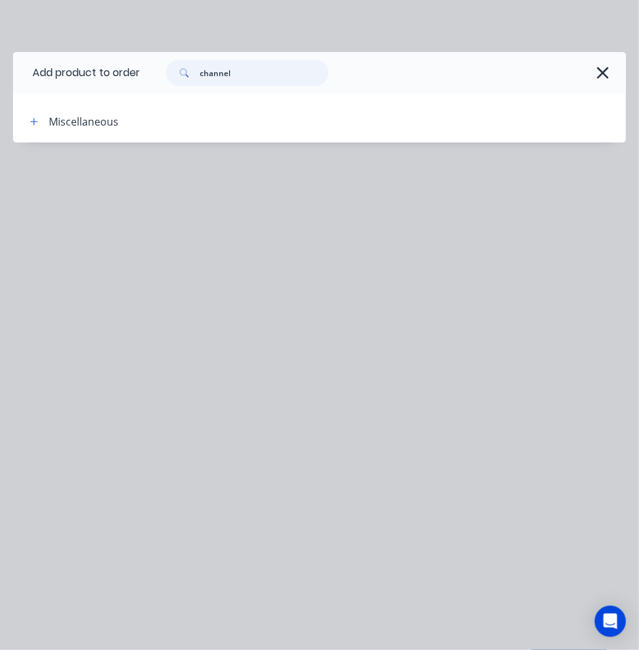
type input "channel"
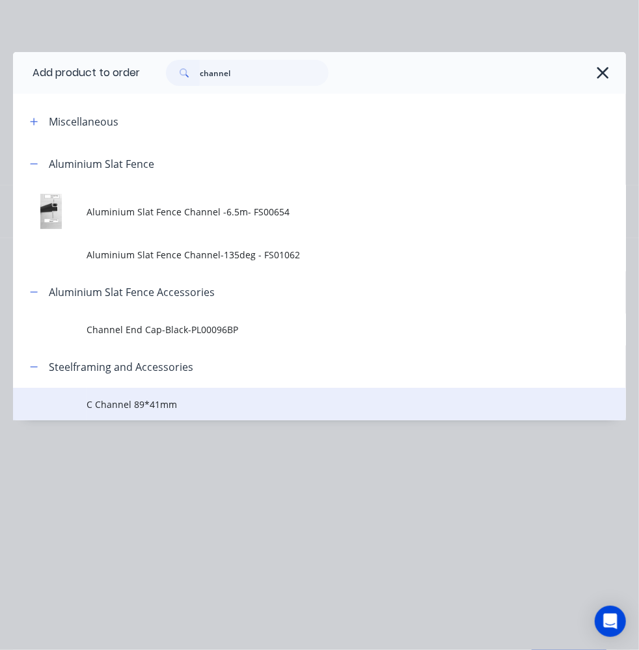
click at [131, 407] on span "C Channel 89*41mm" at bounding box center [302, 404] width 431 height 14
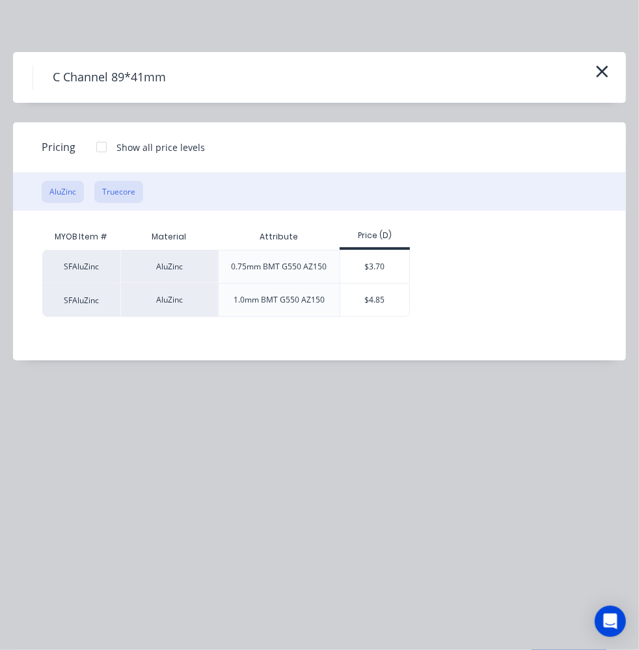
click at [129, 186] on button "Truecore" at bounding box center [118, 192] width 49 height 22
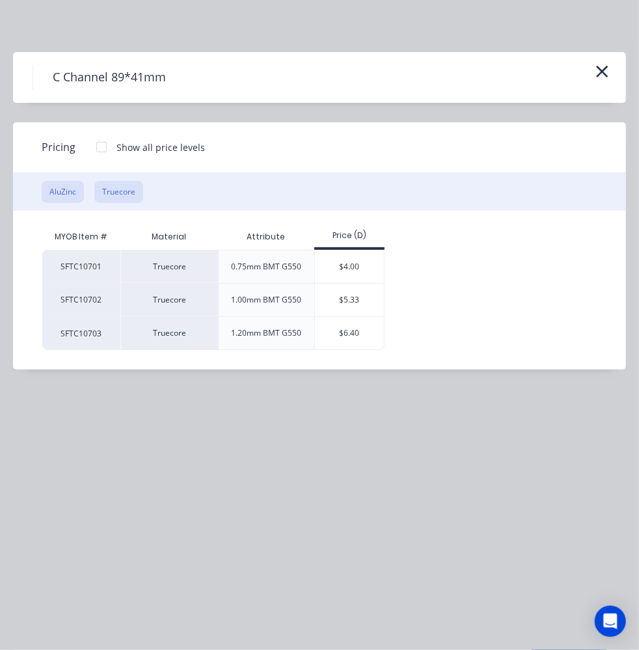
click at [66, 192] on button "AluZinc" at bounding box center [63, 192] width 42 height 22
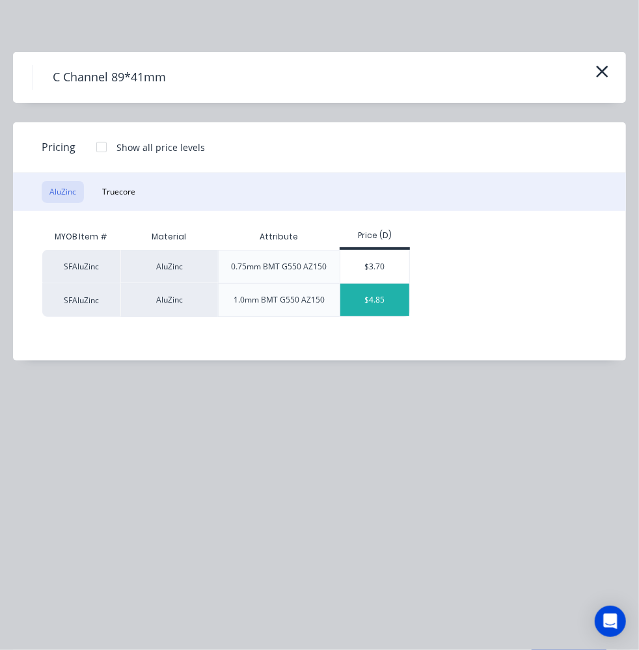
click at [372, 302] on div "$4.85" at bounding box center [375, 300] width 70 height 33
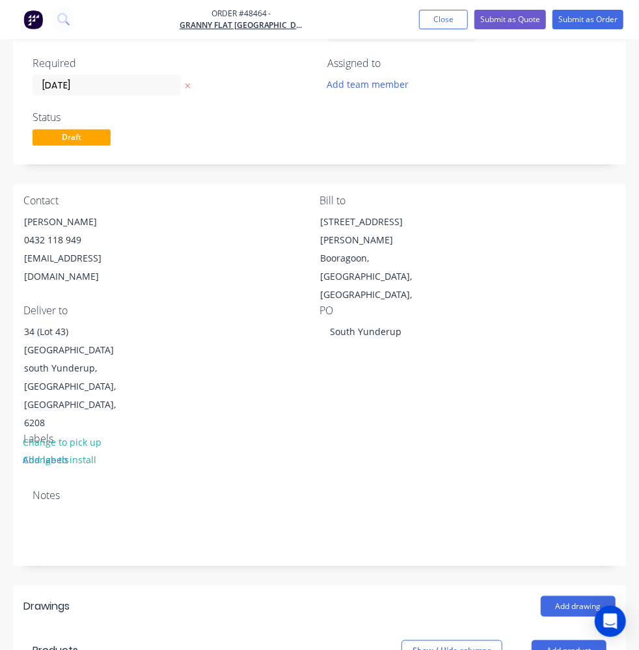
scroll to position [177, 0]
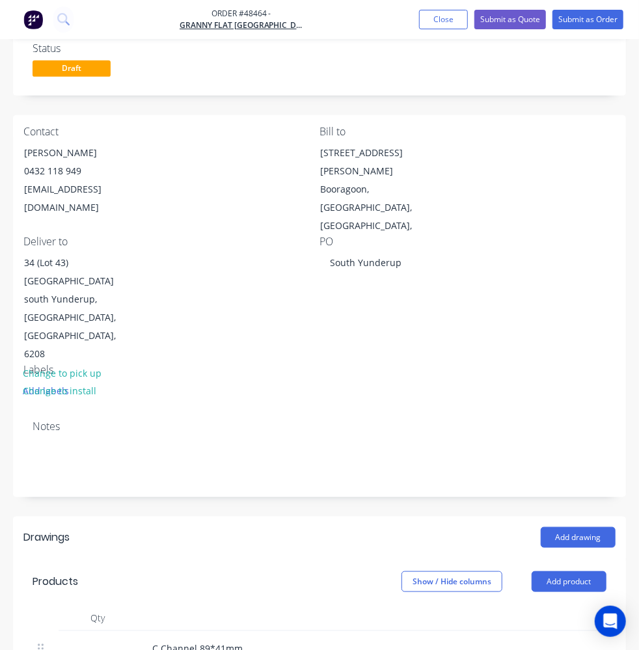
type input "10"
type input "2485mm"
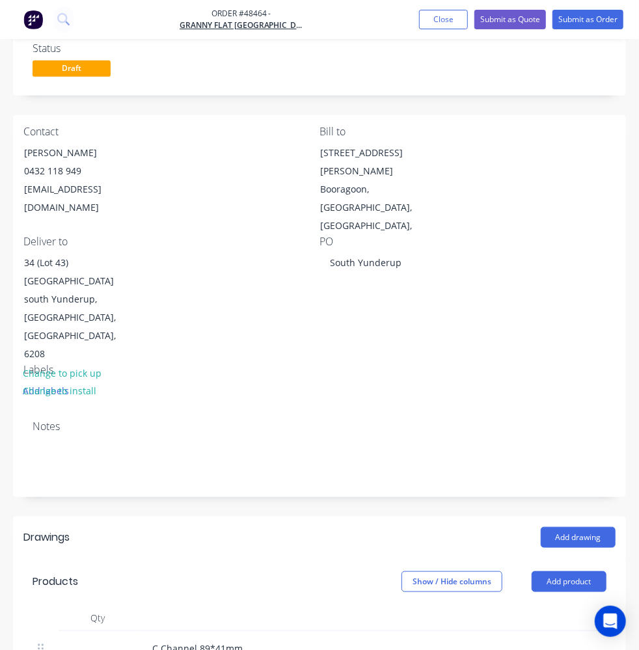
type input "$120.52"
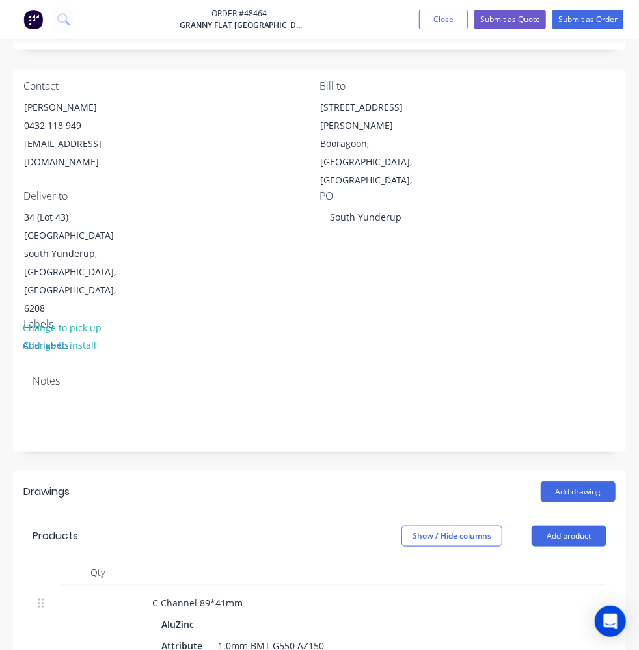
scroll to position [236, 0]
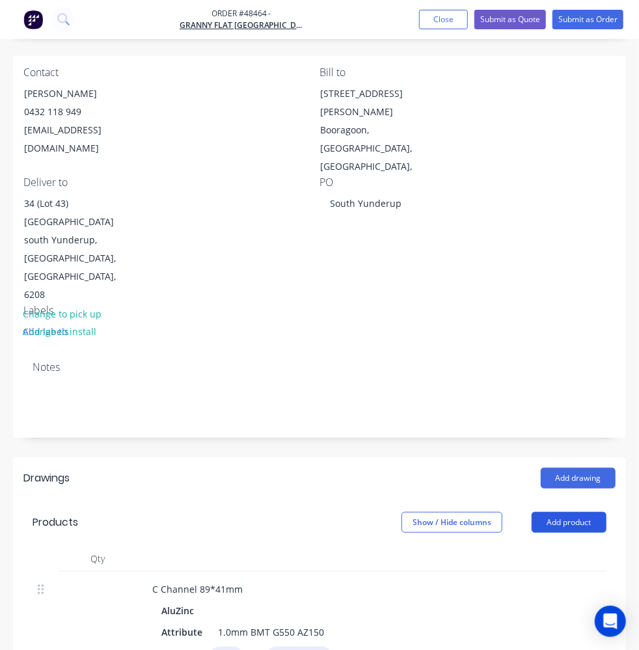
click at [567, 512] on button "Add product" at bounding box center [568, 522] width 75 height 21
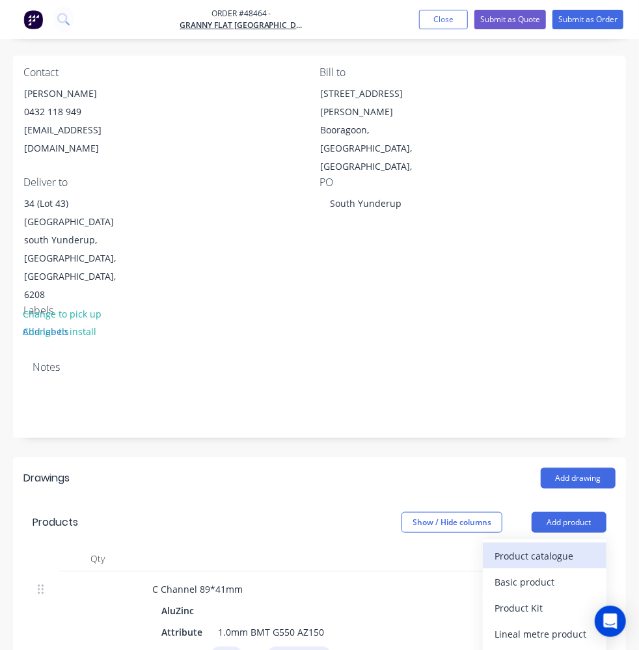
click at [519, 546] on div "Product catalogue" at bounding box center [544, 555] width 100 height 19
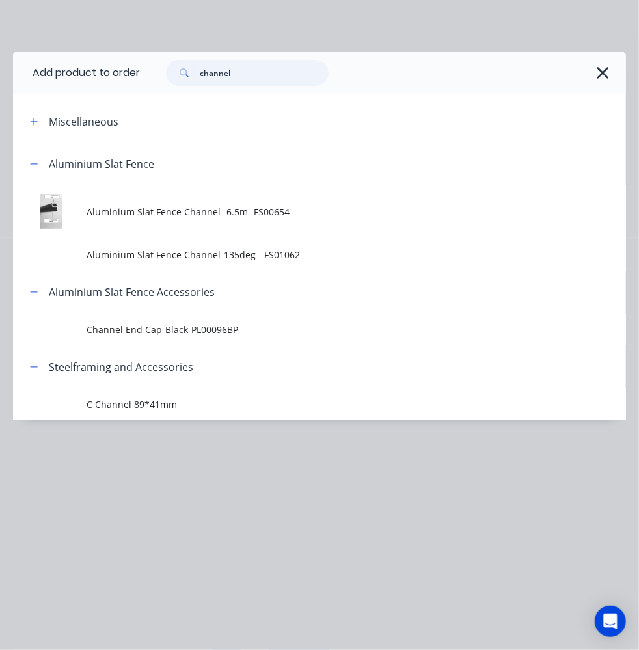
drag, startPoint x: 240, startPoint y: 75, endPoint x: 178, endPoint y: 42, distance: 70.7
click at [178, 44] on div "Add product to order channel Miscellaneous Aluminium Slat Fence Aluminium Slat …" at bounding box center [319, 325] width 639 height 650
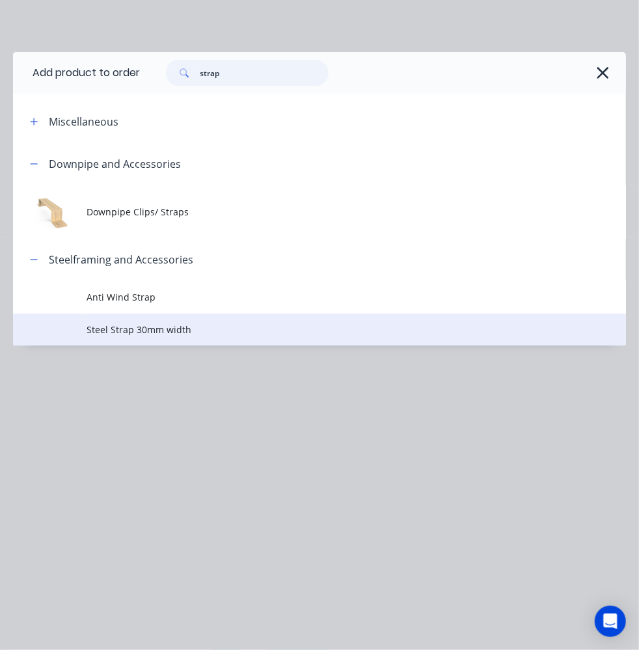
type input "strap"
click at [133, 321] on td "Steel Strap 30mm width" at bounding box center [356, 329] width 539 height 33
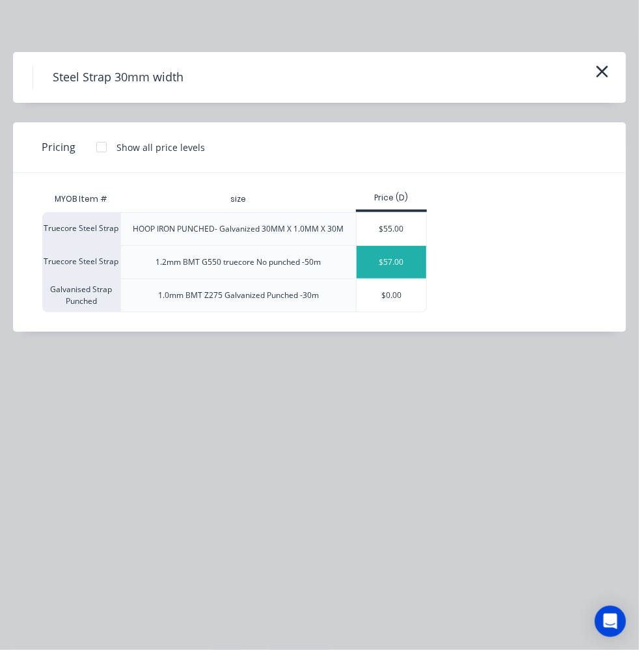
click at [395, 261] on div "$57.00" at bounding box center [391, 262] width 70 height 33
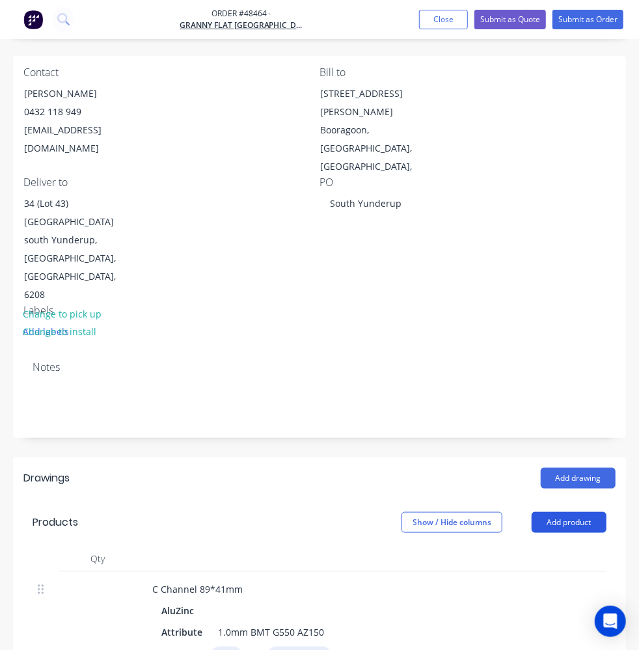
drag, startPoint x: 573, startPoint y: 252, endPoint x: 567, endPoint y: 256, distance: 7.6
click at [573, 512] on button "Add product" at bounding box center [568, 522] width 75 height 21
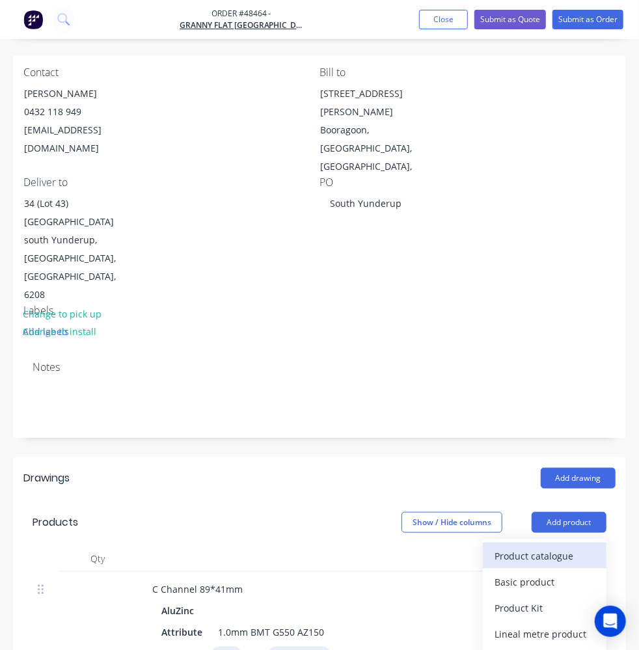
click at [524, 546] on div "Product catalogue" at bounding box center [544, 555] width 100 height 19
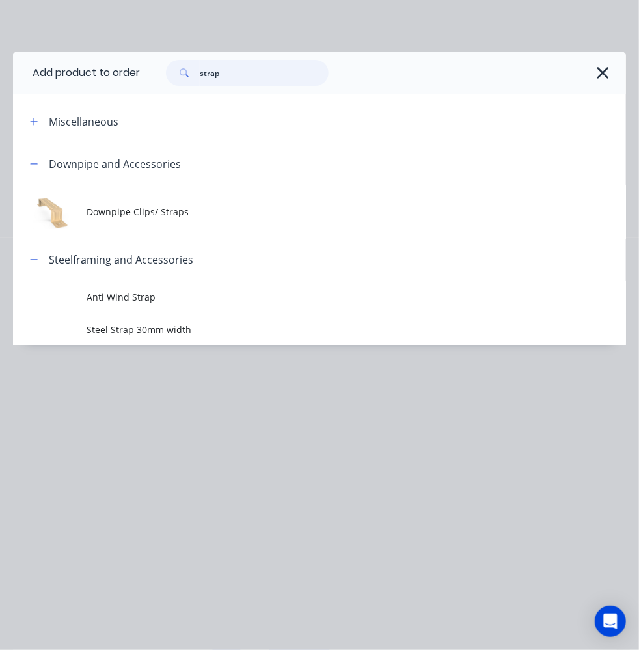
drag, startPoint x: 247, startPoint y: 73, endPoint x: 107, endPoint y: 61, distance: 140.4
click at [120, 60] on header "Add product to order strap" at bounding box center [319, 73] width 613 height 42
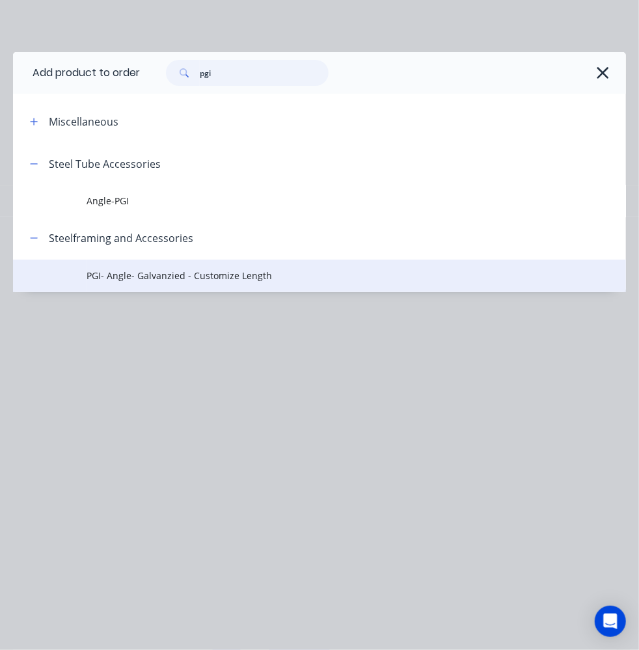
type input "pgi"
click at [116, 273] on span "PGI- Angle- Galvanzied - Customize Length" at bounding box center [302, 276] width 431 height 14
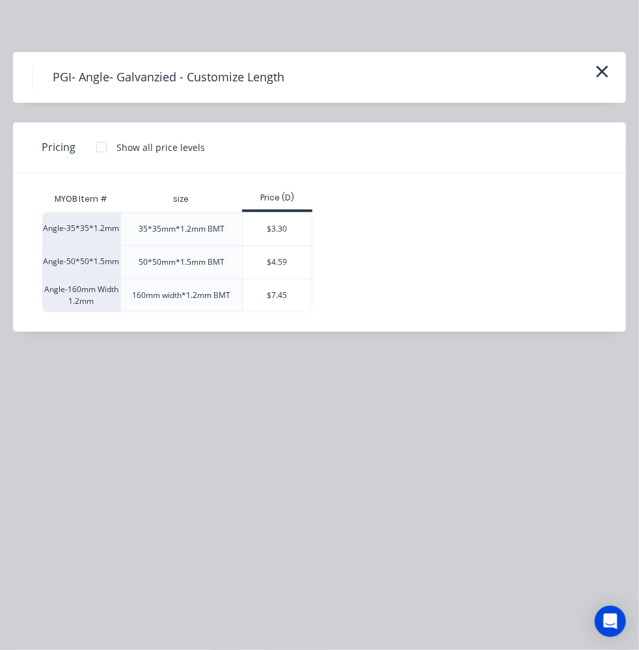
click at [586, 78] on div "PGI- Angle- Galvanzied - Customize Length" at bounding box center [320, 77] width 574 height 25
click at [604, 66] on icon "button" at bounding box center [602, 71] width 14 height 18
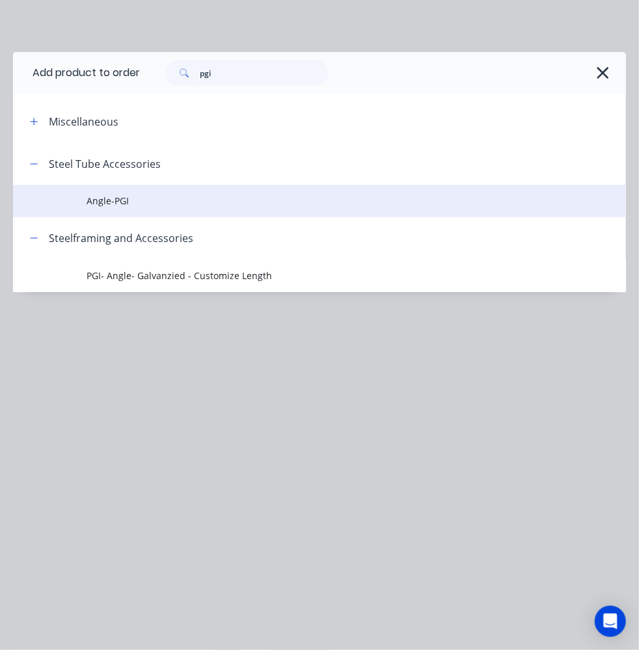
click at [85, 203] on td at bounding box center [49, 201] width 73 height 33
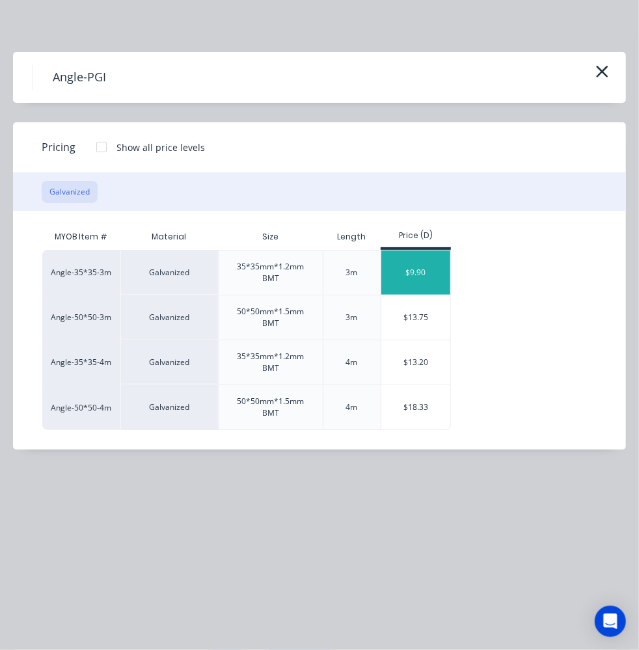
click at [398, 276] on div "$9.90" at bounding box center [416, 272] width 70 height 44
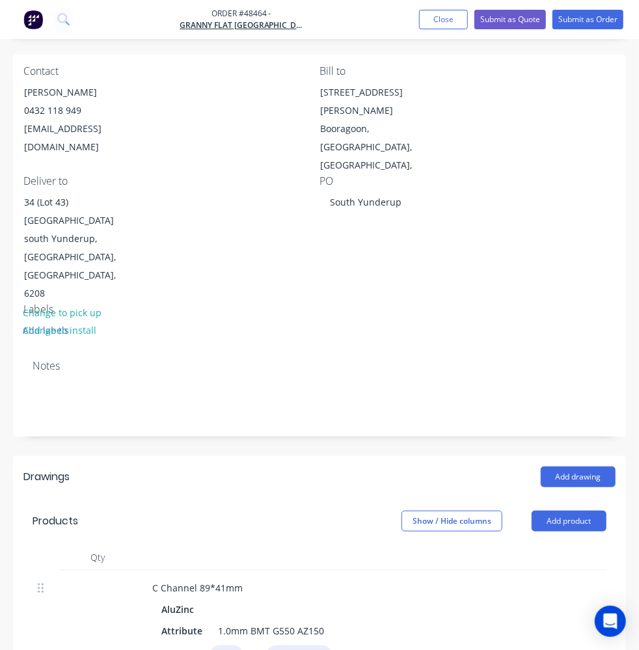
scroll to position [295, 0]
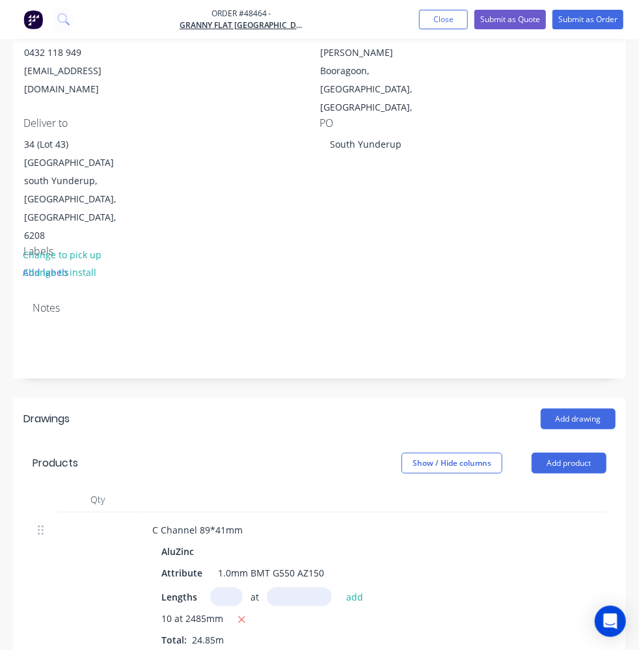
type input "10"
type input "$99.00"
click at [585, 453] on button "Add product" at bounding box center [568, 463] width 75 height 21
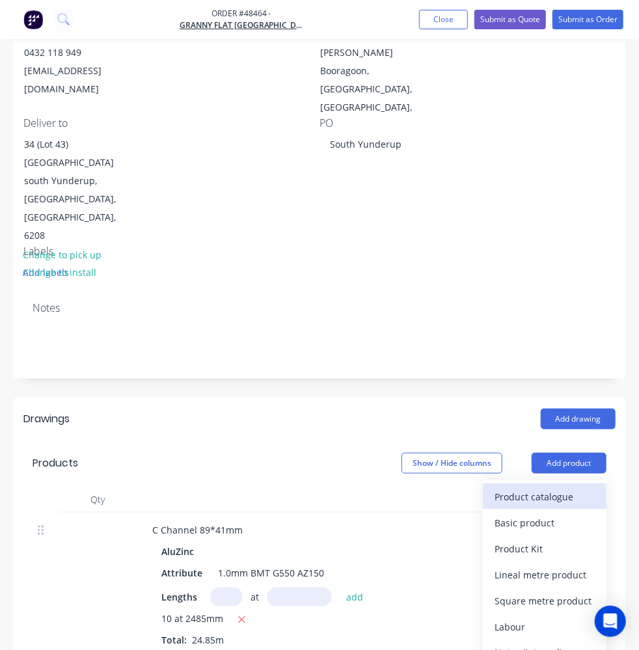
click at [555, 487] on div "Product catalogue" at bounding box center [544, 496] width 100 height 19
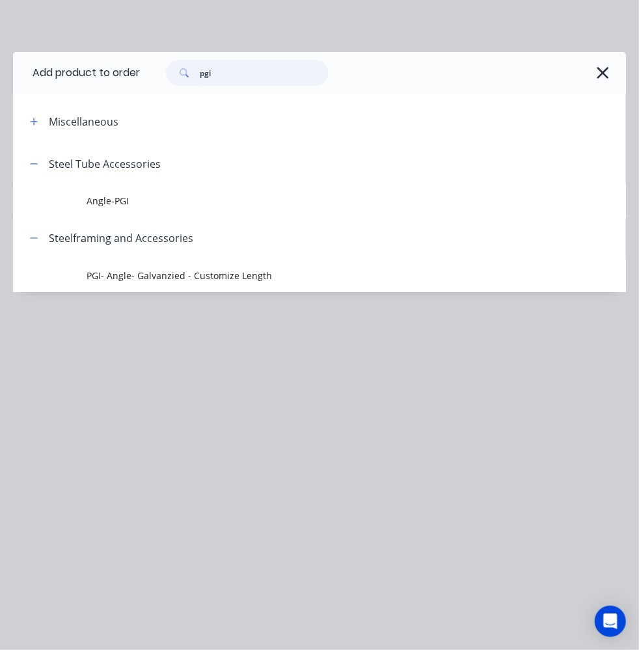
drag, startPoint x: 202, startPoint y: 66, endPoint x: 169, endPoint y: 63, distance: 32.6
click at [169, 63] on div "pgi" at bounding box center [247, 73] width 163 height 26
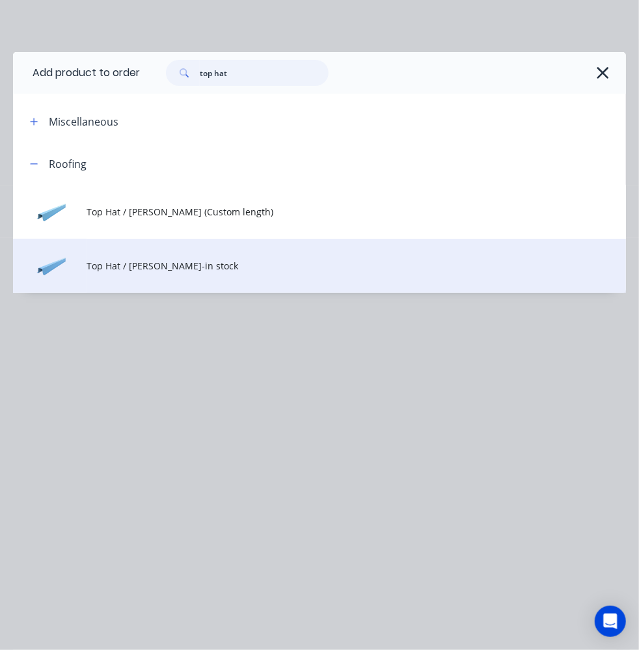
type input "top hat"
click at [189, 248] on td "Top Hat / [PERSON_NAME]-in stock" at bounding box center [356, 266] width 539 height 54
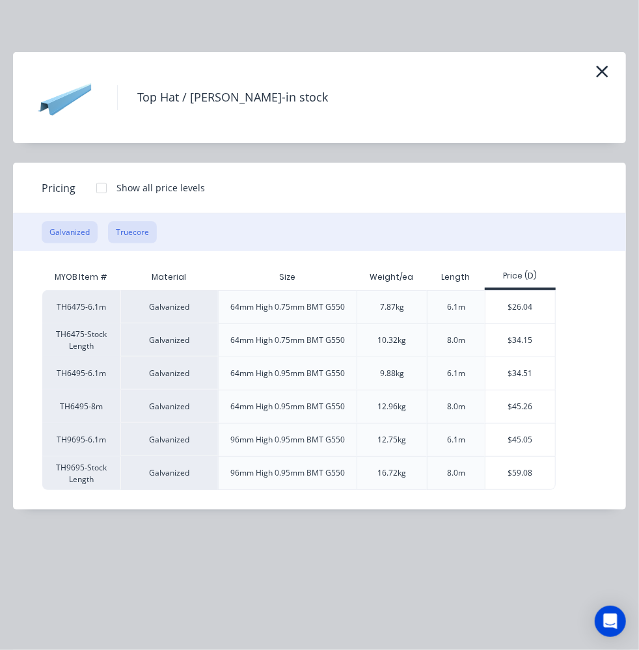
click at [122, 230] on button "Truecore" at bounding box center [132, 232] width 49 height 22
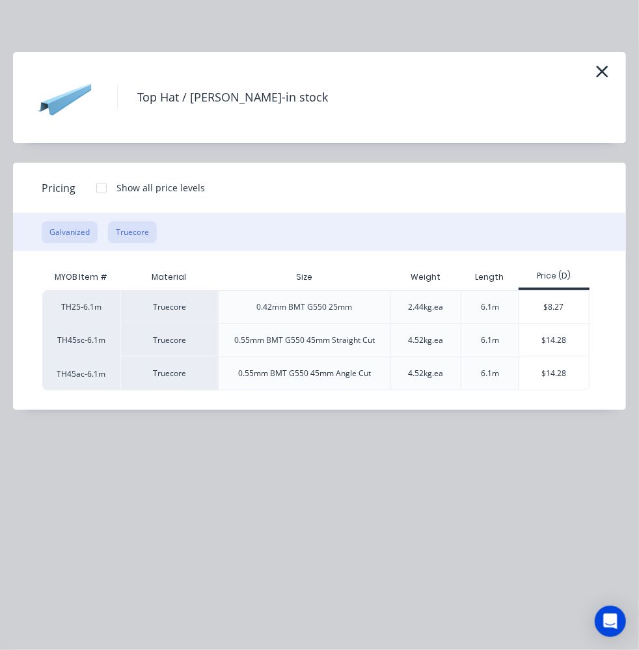
click at [72, 228] on button "Galvanized" at bounding box center [70, 232] width 56 height 22
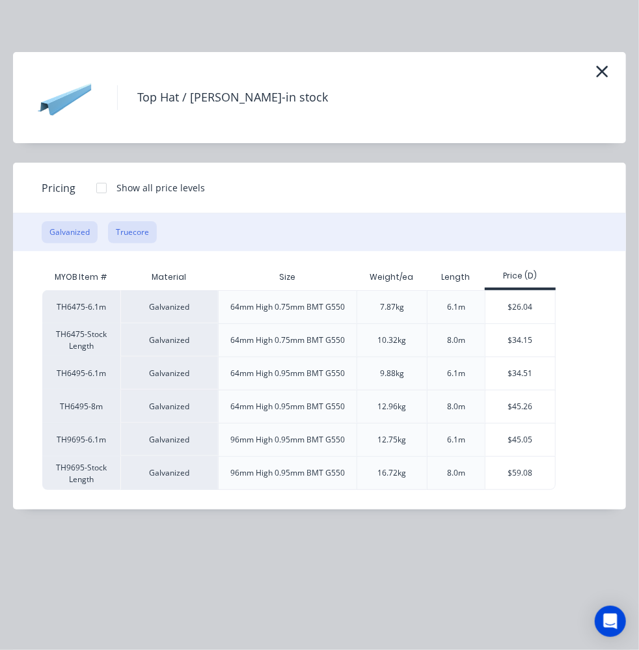
click at [134, 232] on button "Truecore" at bounding box center [132, 232] width 49 height 22
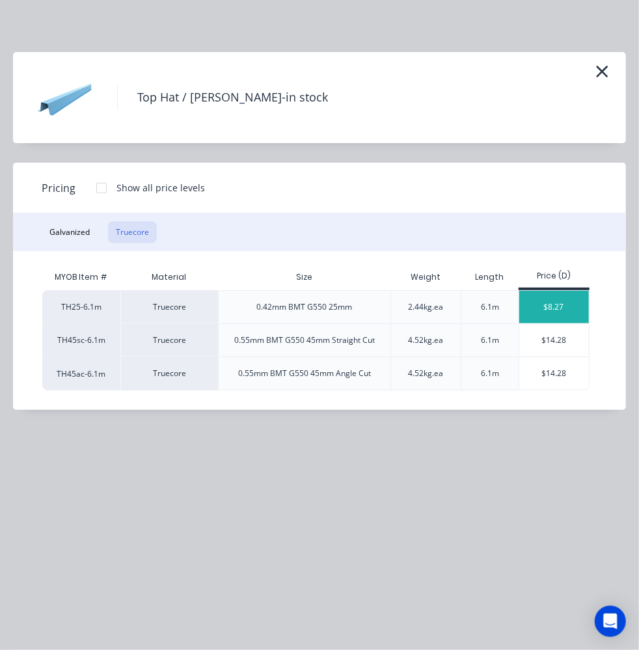
click at [532, 310] on div "$8.27" at bounding box center [554, 307] width 70 height 33
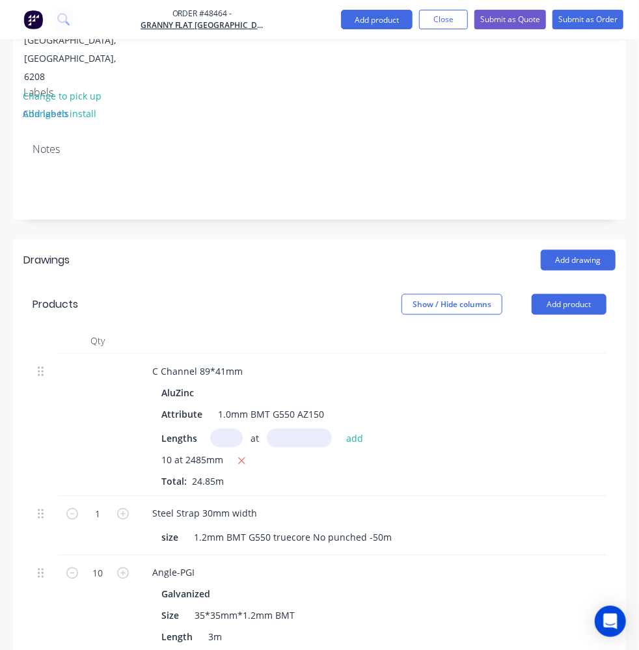
scroll to position [645, 0]
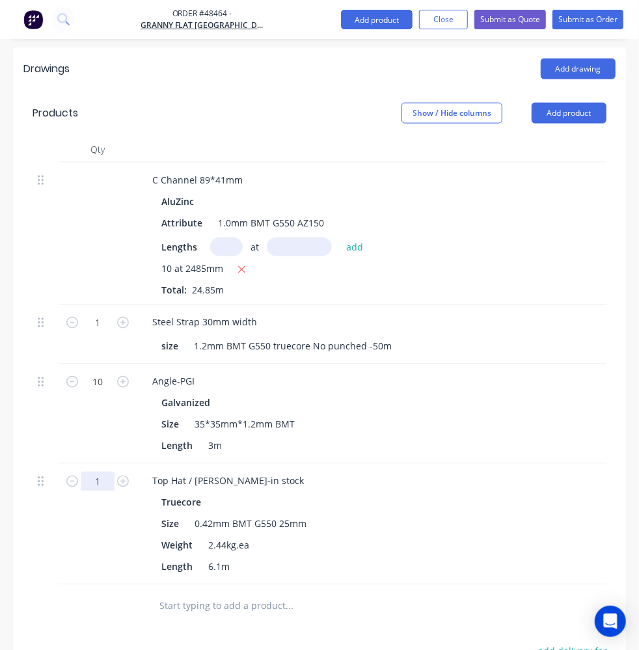
click at [94, 313] on input "1" at bounding box center [98, 323] width 34 height 20
type input "80"
type input "$661.60"
click at [152, 585] on div at bounding box center [270, 606] width 254 height 42
click at [375, 23] on button "Add product" at bounding box center [377, 20] width 72 height 20
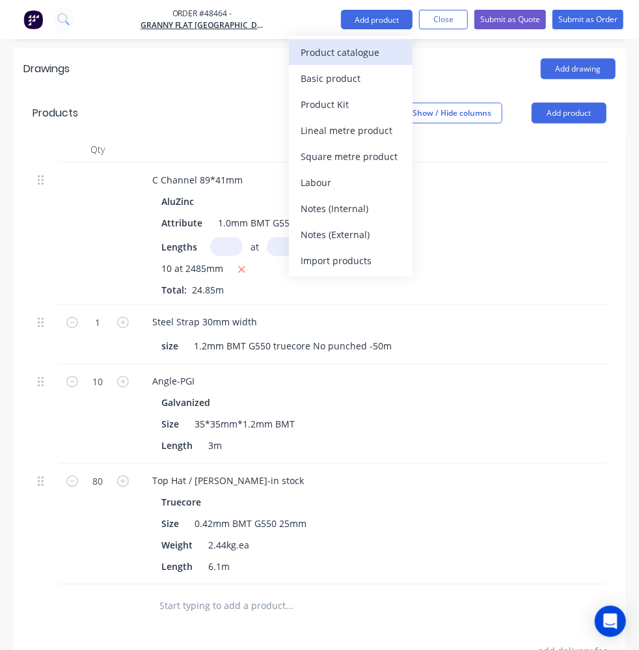
click at [373, 47] on div "Product catalogue" at bounding box center [350, 52] width 100 height 19
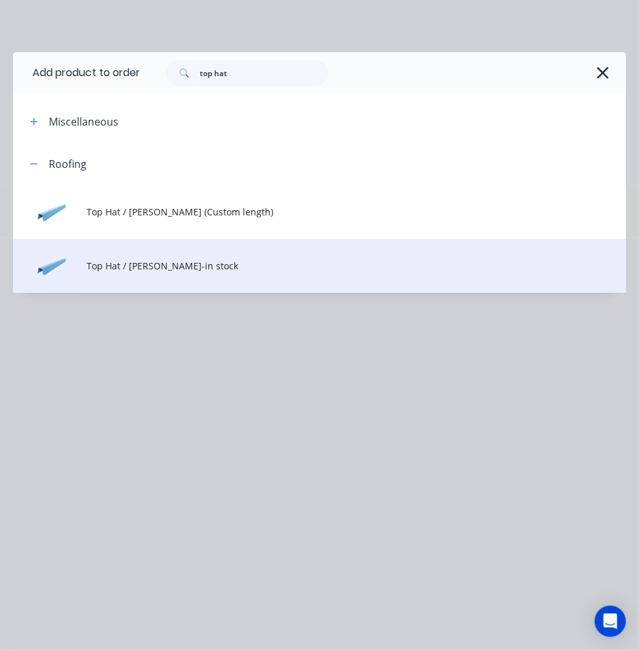
click at [117, 251] on td "Top Hat / [PERSON_NAME]-in stock" at bounding box center [356, 266] width 539 height 54
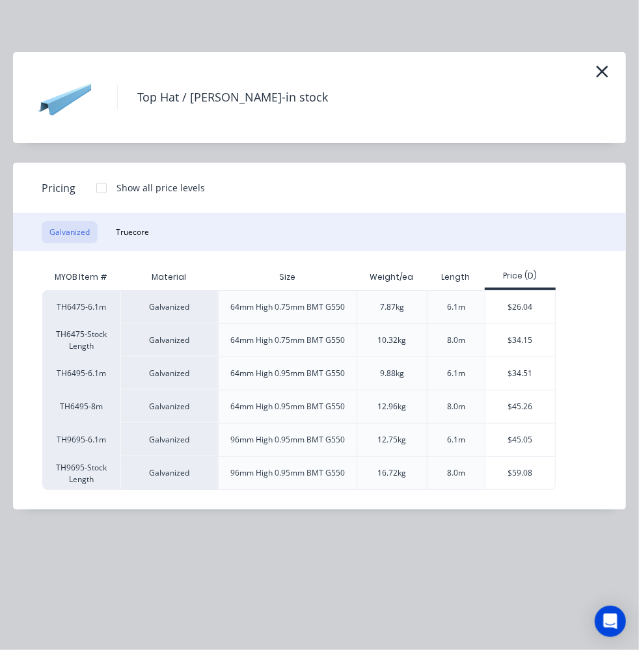
click at [98, 229] on div "Galvanized Truecore" at bounding box center [319, 232] width 613 height 38
click at [131, 226] on button "Truecore" at bounding box center [132, 232] width 49 height 22
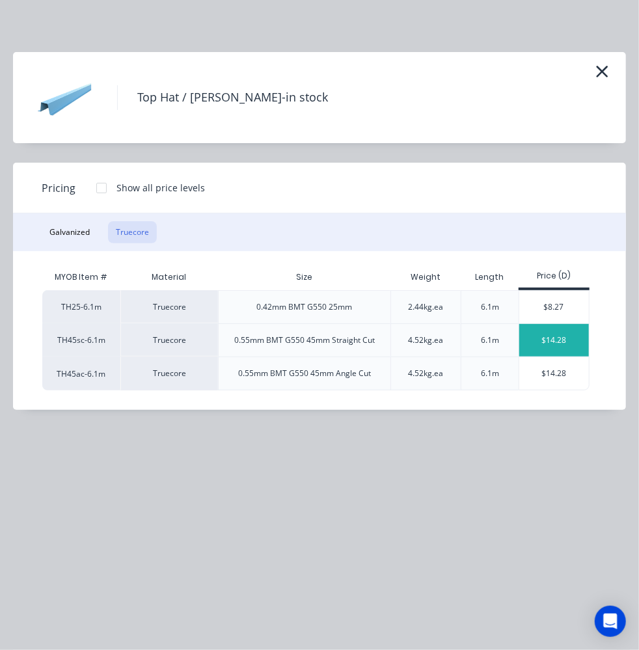
click at [570, 343] on div "$14.28" at bounding box center [554, 340] width 70 height 33
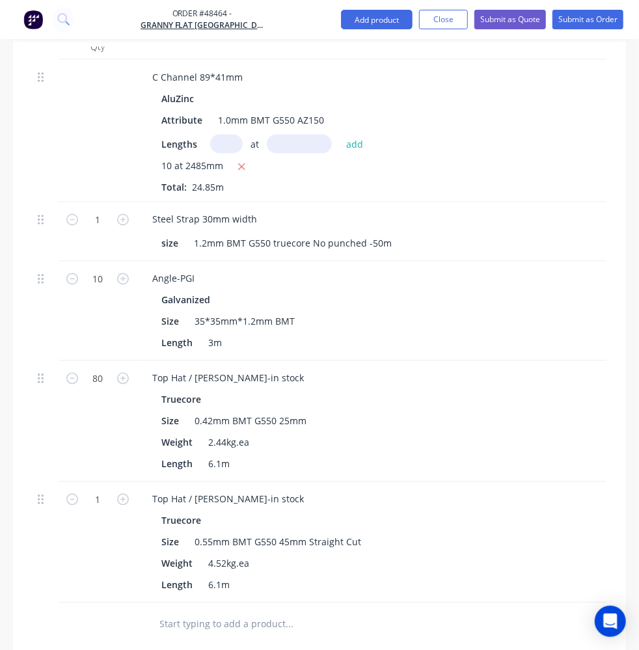
scroll to position [647, 0]
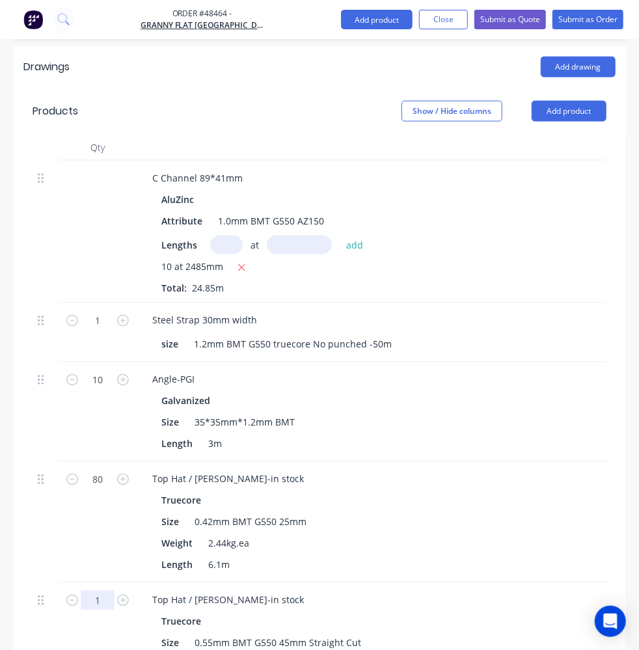
click at [105, 330] on input "1" at bounding box center [98, 321] width 34 height 20
type input "52"
type input "$742.56"
click at [189, 522] on div "Drawings Add drawing Products Show / Hide columns Add product Qty Discount Pric…" at bounding box center [319, 520] width 613 height 948
click at [363, 16] on button "Add product" at bounding box center [377, 20] width 72 height 20
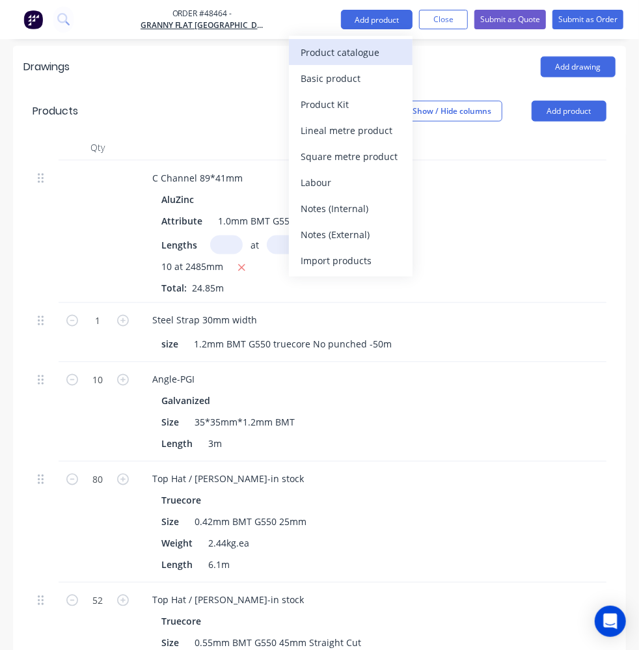
click at [353, 48] on div "Product catalogue" at bounding box center [350, 52] width 100 height 19
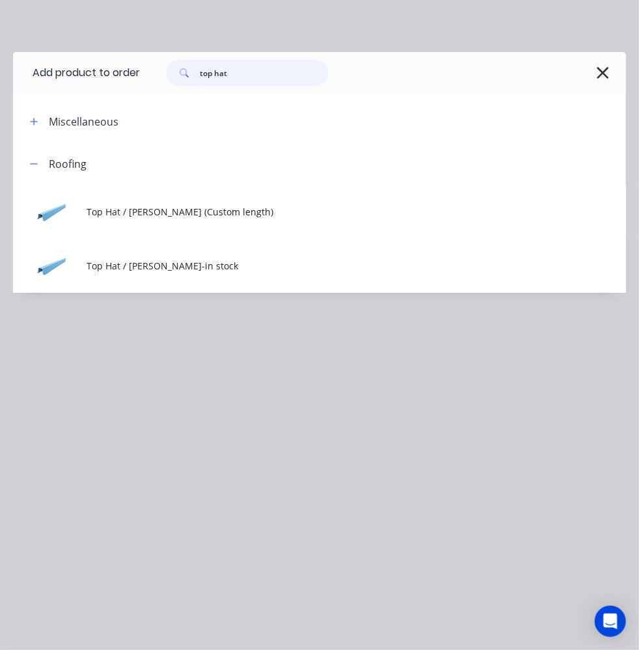
drag, startPoint x: 263, startPoint y: 68, endPoint x: 172, endPoint y: 73, distance: 91.2
click at [172, 73] on div "top hat" at bounding box center [247, 73] width 163 height 26
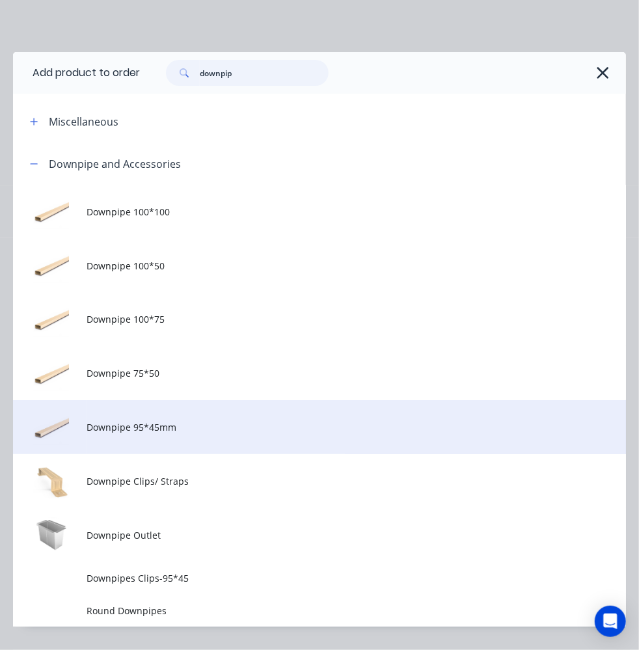
type input "downpip"
click at [110, 429] on span "Downpipe 95*45mm" at bounding box center [302, 427] width 431 height 14
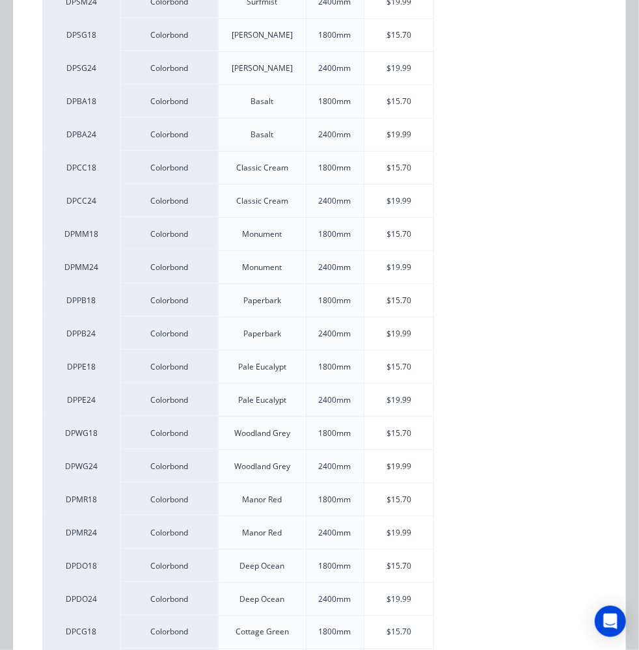
scroll to position [354, 0]
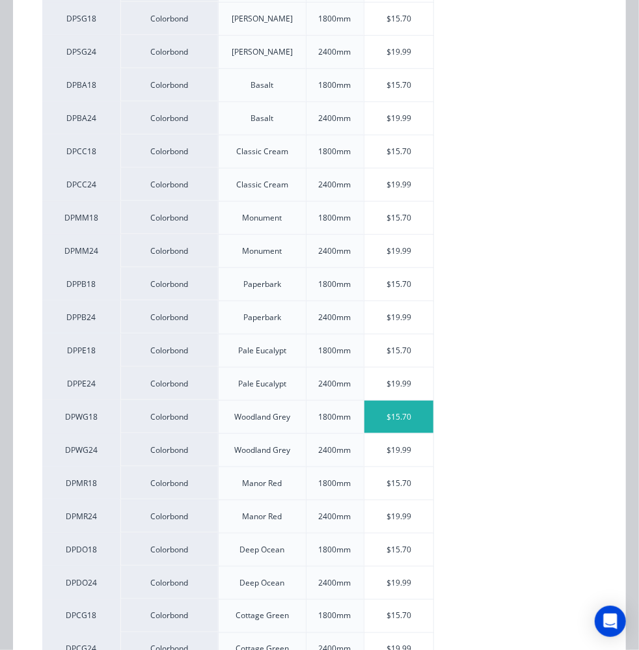
click at [406, 407] on div "$15.70" at bounding box center [399, 417] width 70 height 33
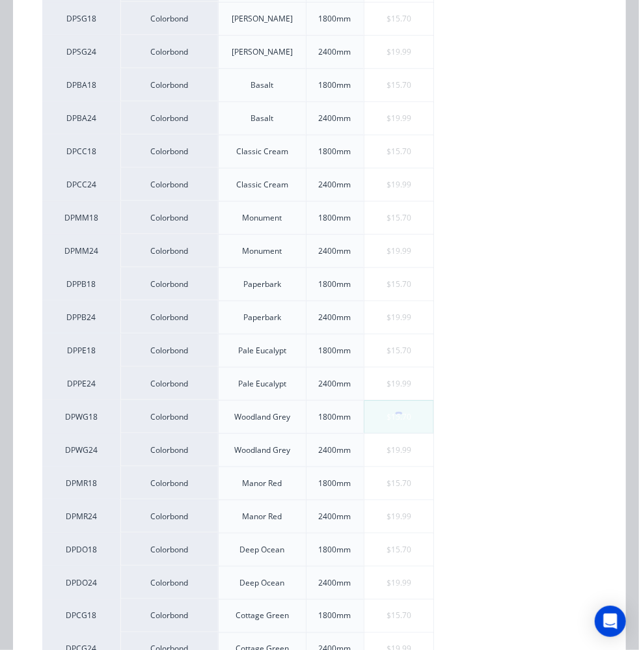
scroll to position [0, 0]
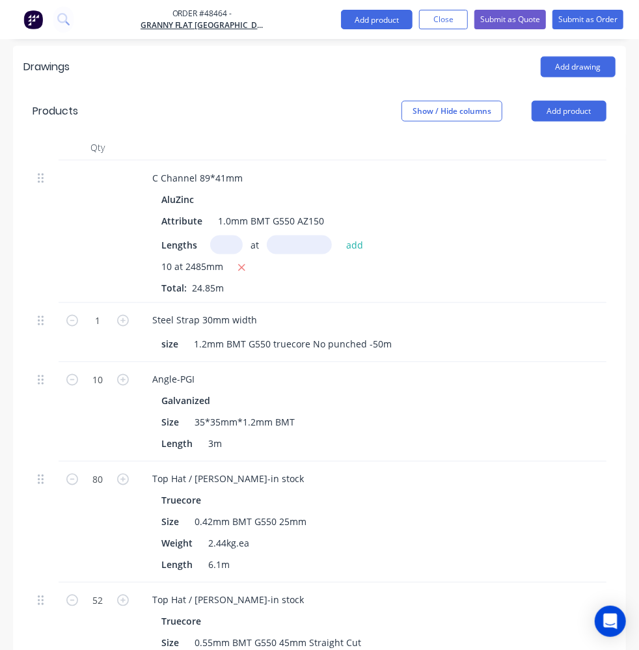
click at [102, 330] on input "1" at bounding box center [98, 321] width 34 height 20
type input "20"
type input "$314.00"
click at [202, 597] on div "Drawings Add drawing Products Show / Hide columns Add product Qty Discount Pric…" at bounding box center [319, 570] width 613 height 1048
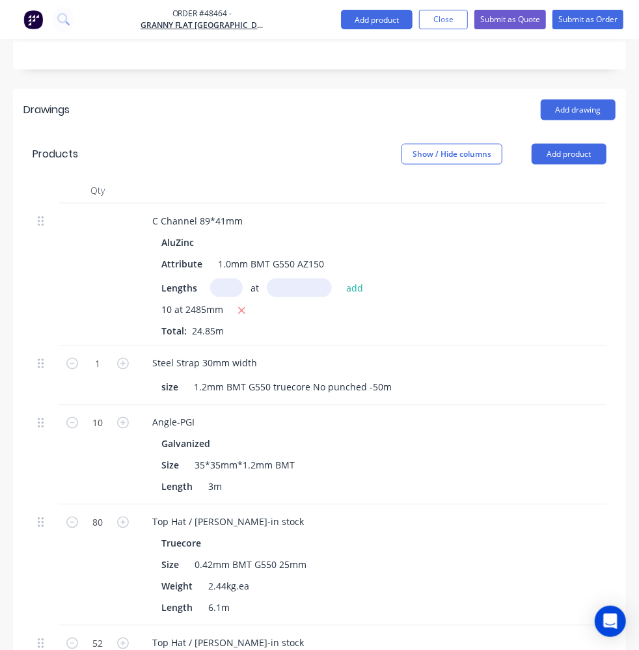
scroll to position [588, 0]
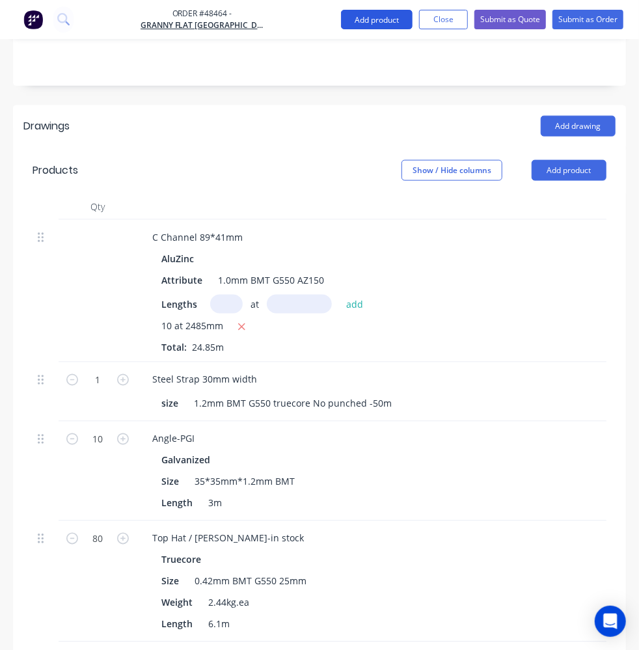
click at [366, 16] on button "Add product" at bounding box center [377, 20] width 72 height 20
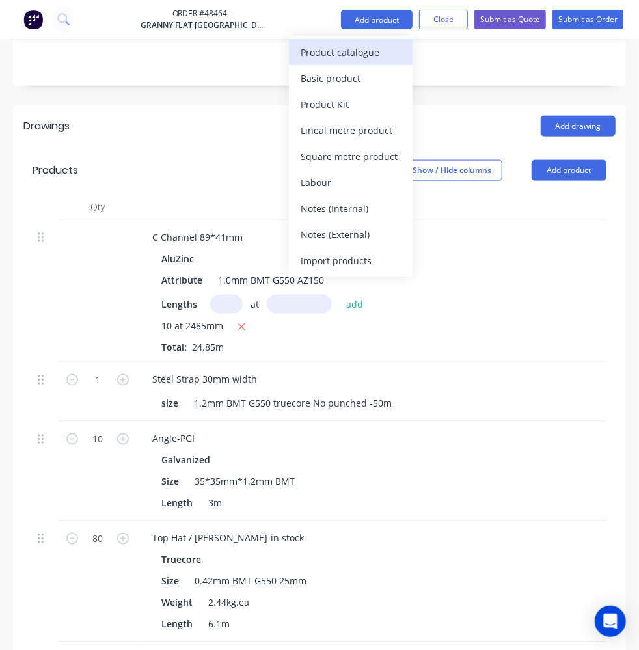
click at [340, 47] on div "Product catalogue" at bounding box center [350, 52] width 100 height 19
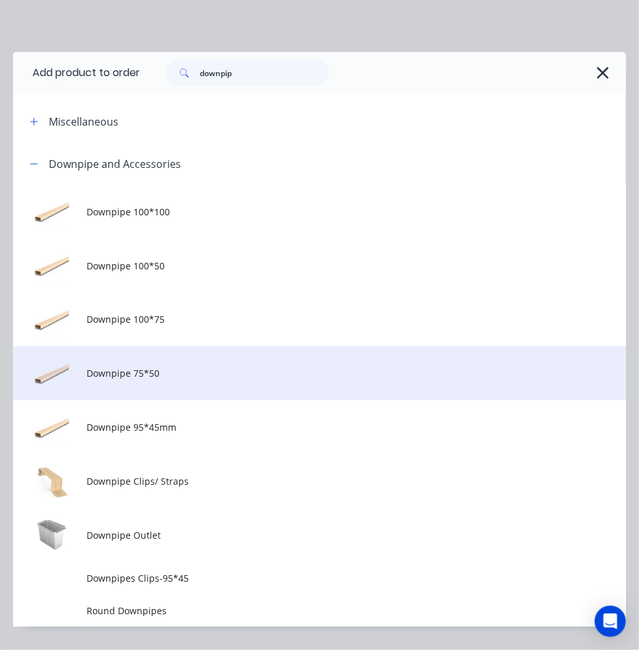
scroll to position [33, 0]
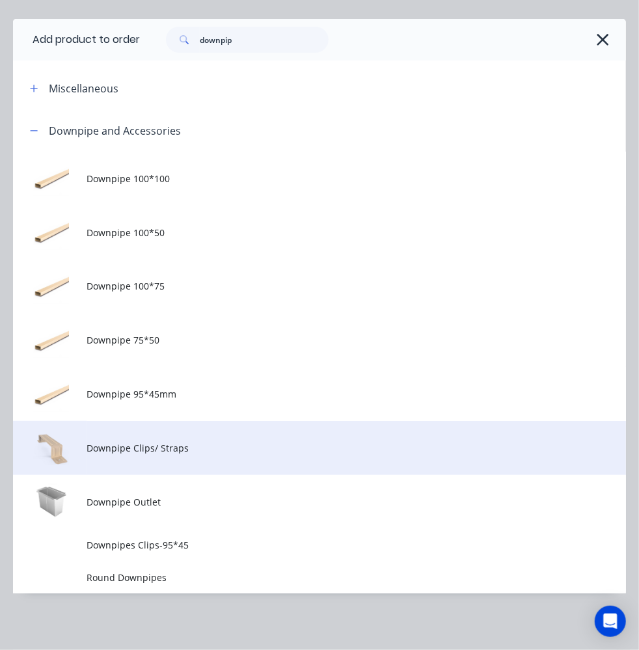
click at [139, 436] on td "Downpipe Clips/ Straps" at bounding box center [356, 448] width 539 height 54
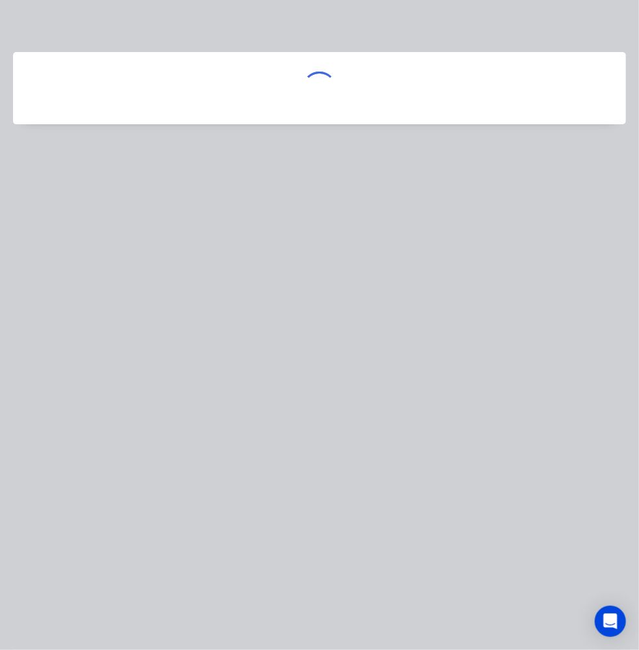
scroll to position [0, 0]
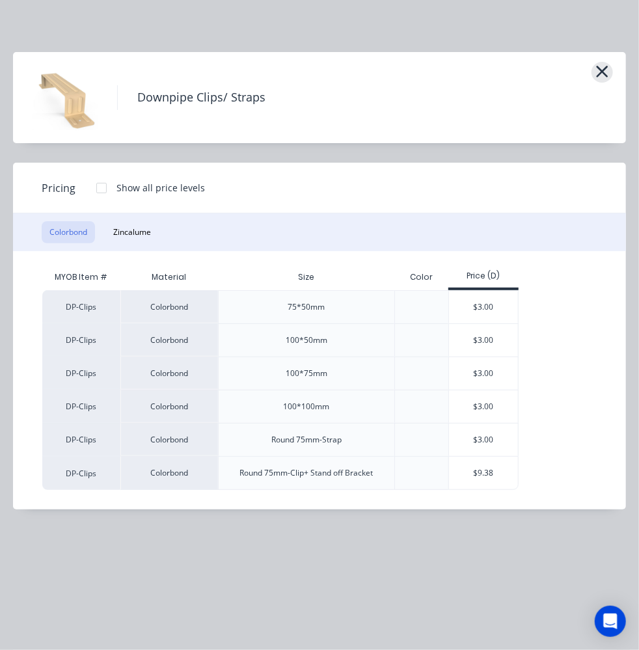
click at [607, 66] on icon "button" at bounding box center [602, 72] width 12 height 12
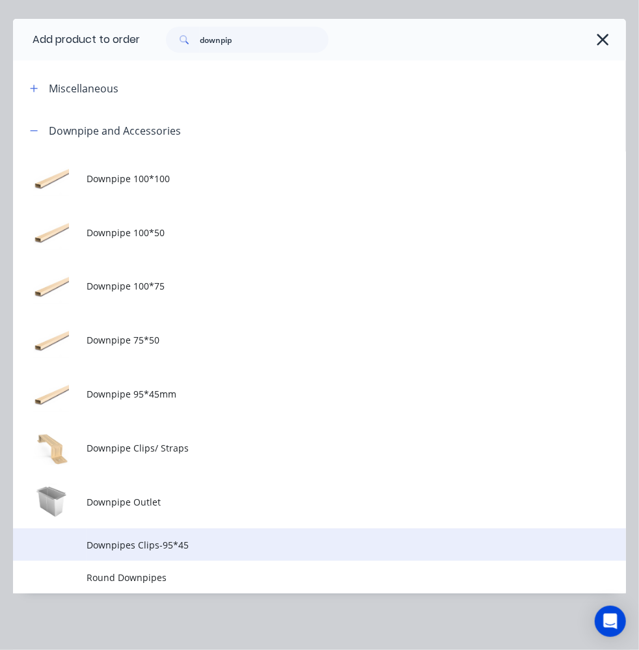
click at [196, 538] on span "Downpipes Clips-95*45" at bounding box center [302, 545] width 431 height 14
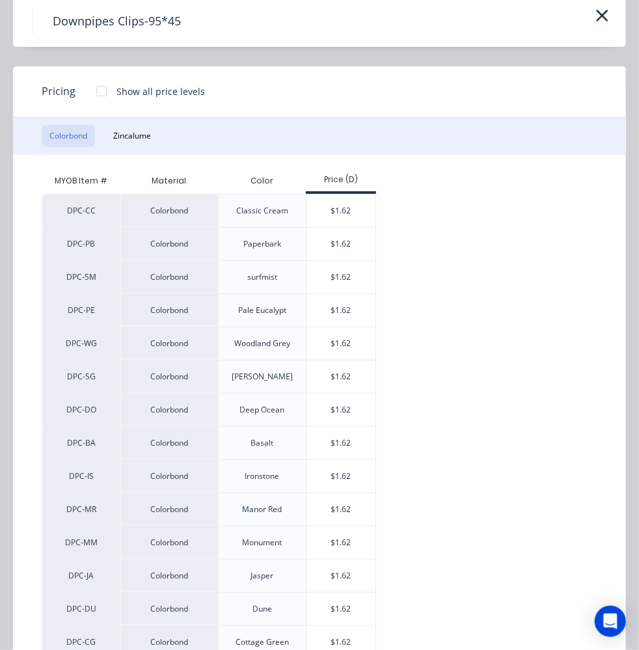
scroll to position [177, 0]
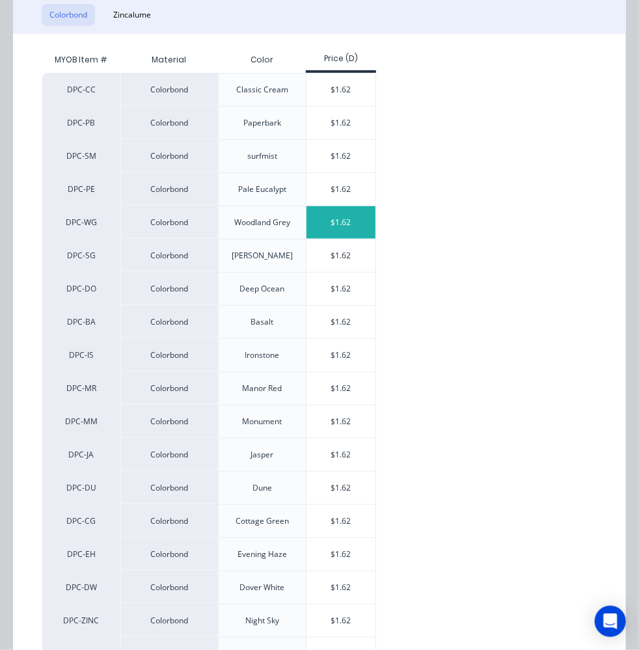
click at [350, 222] on div "$1.62" at bounding box center [341, 222] width 70 height 33
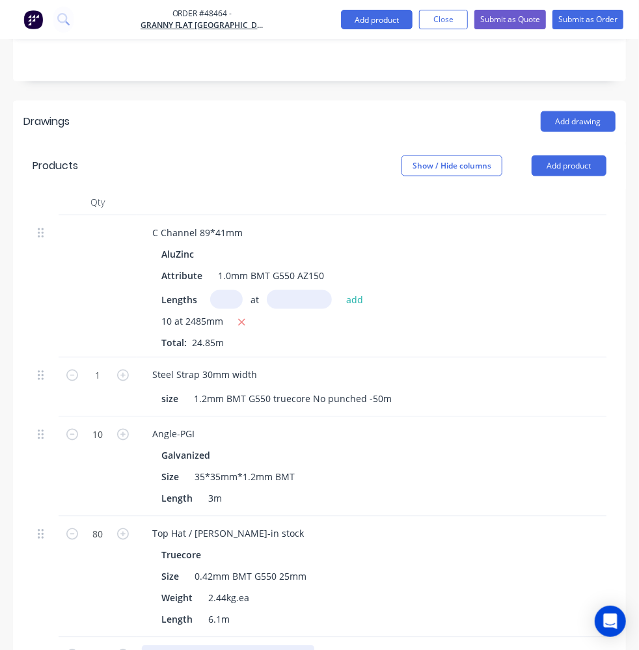
scroll to position [706, 0]
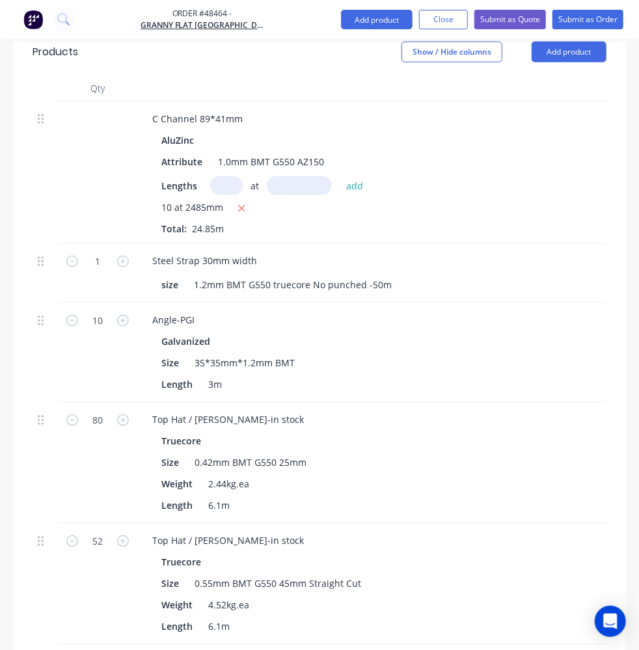
click at [100, 271] on input "1" at bounding box center [98, 262] width 34 height 20
type input "20"
type input "$32.40"
click at [368, 23] on button "Add product" at bounding box center [377, 20] width 72 height 20
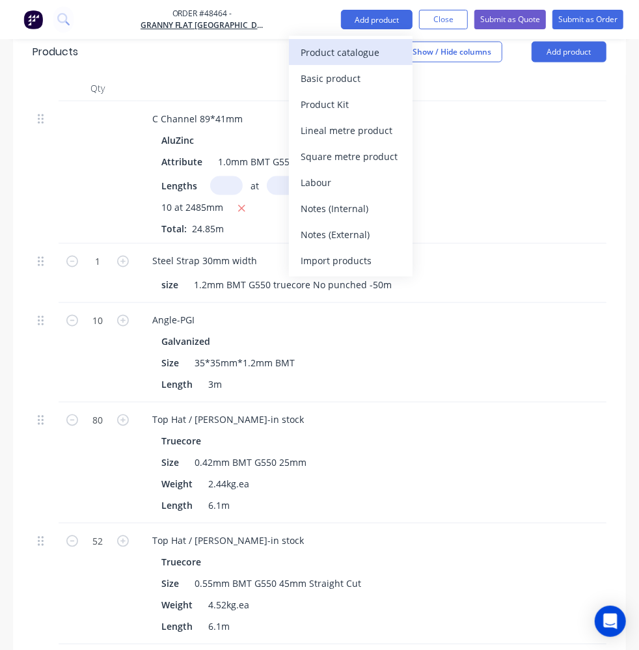
click at [372, 47] on div "Product catalogue" at bounding box center [350, 52] width 100 height 19
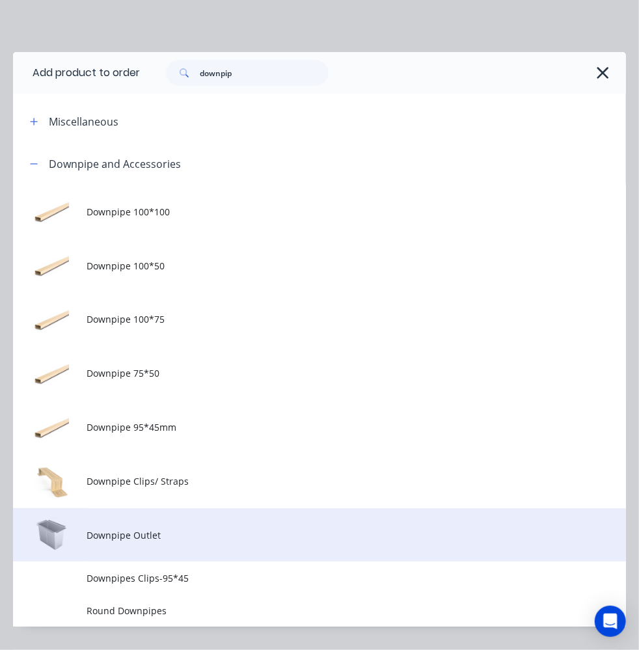
click at [133, 539] on span "Downpipe Outlet" at bounding box center [302, 535] width 431 height 14
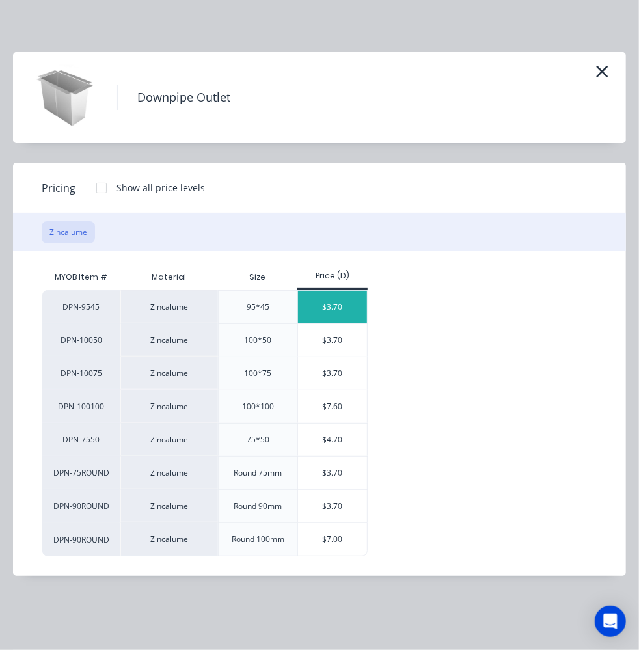
click at [328, 304] on div "$3.70" at bounding box center [333, 307] width 70 height 33
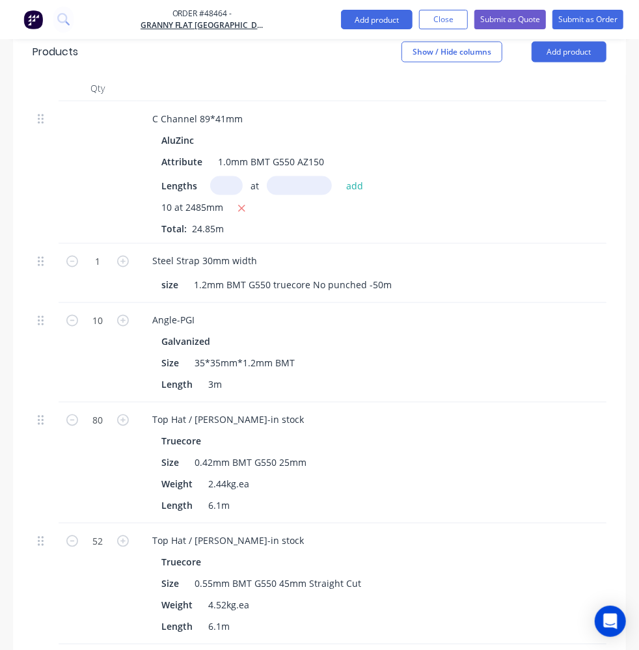
click at [97, 271] on input "1" at bounding box center [98, 262] width 34 height 20
type input "10"
type input "$37.00"
click at [382, 20] on button "Add product" at bounding box center [377, 20] width 72 height 20
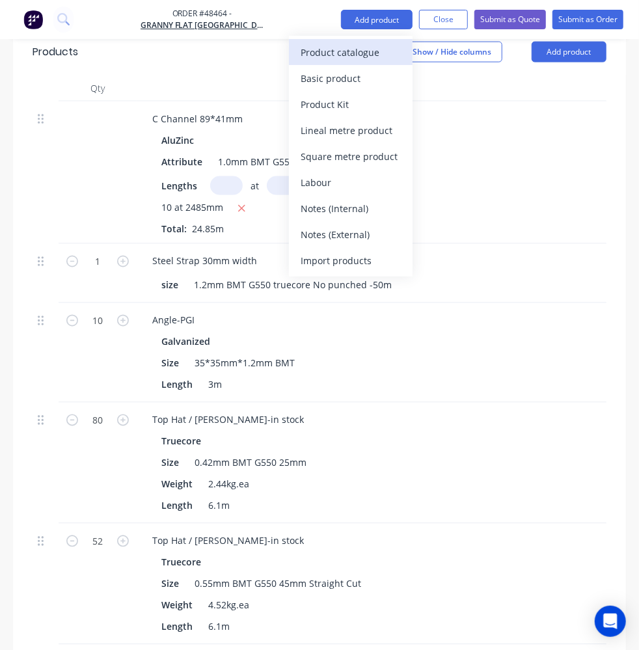
click at [337, 51] on div "Product catalogue" at bounding box center [350, 52] width 100 height 19
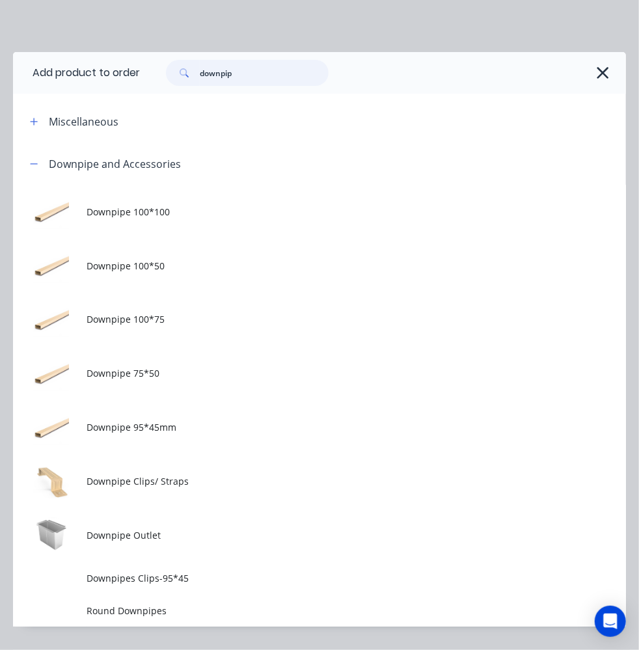
drag, startPoint x: 248, startPoint y: 74, endPoint x: 129, endPoint y: 60, distance: 119.9
click at [129, 60] on header "Add product to order downpip" at bounding box center [319, 73] width 613 height 42
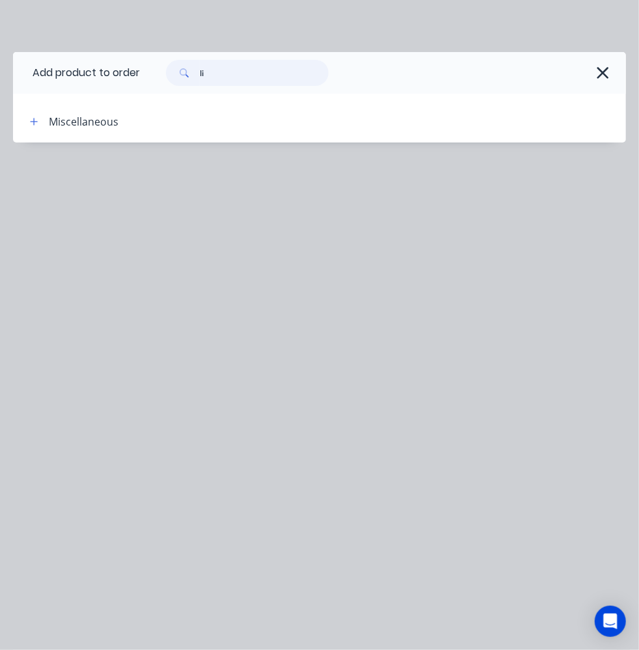
type input "l"
